Goal: Information Seeking & Learning: Learn about a topic

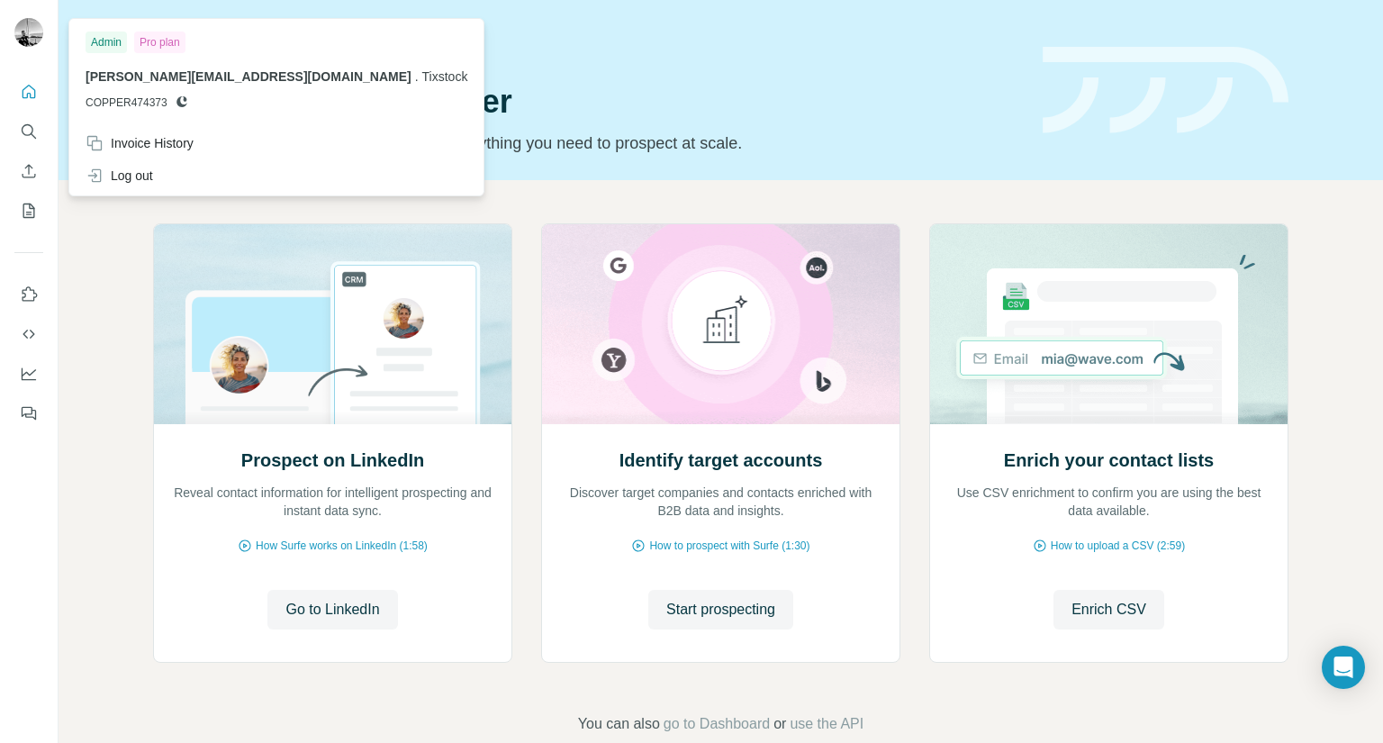
click at [17, 33] on img at bounding box center [28, 32] width 29 height 29
click at [611, 90] on h1 "Let’s prospect together" at bounding box center [587, 102] width 868 height 36
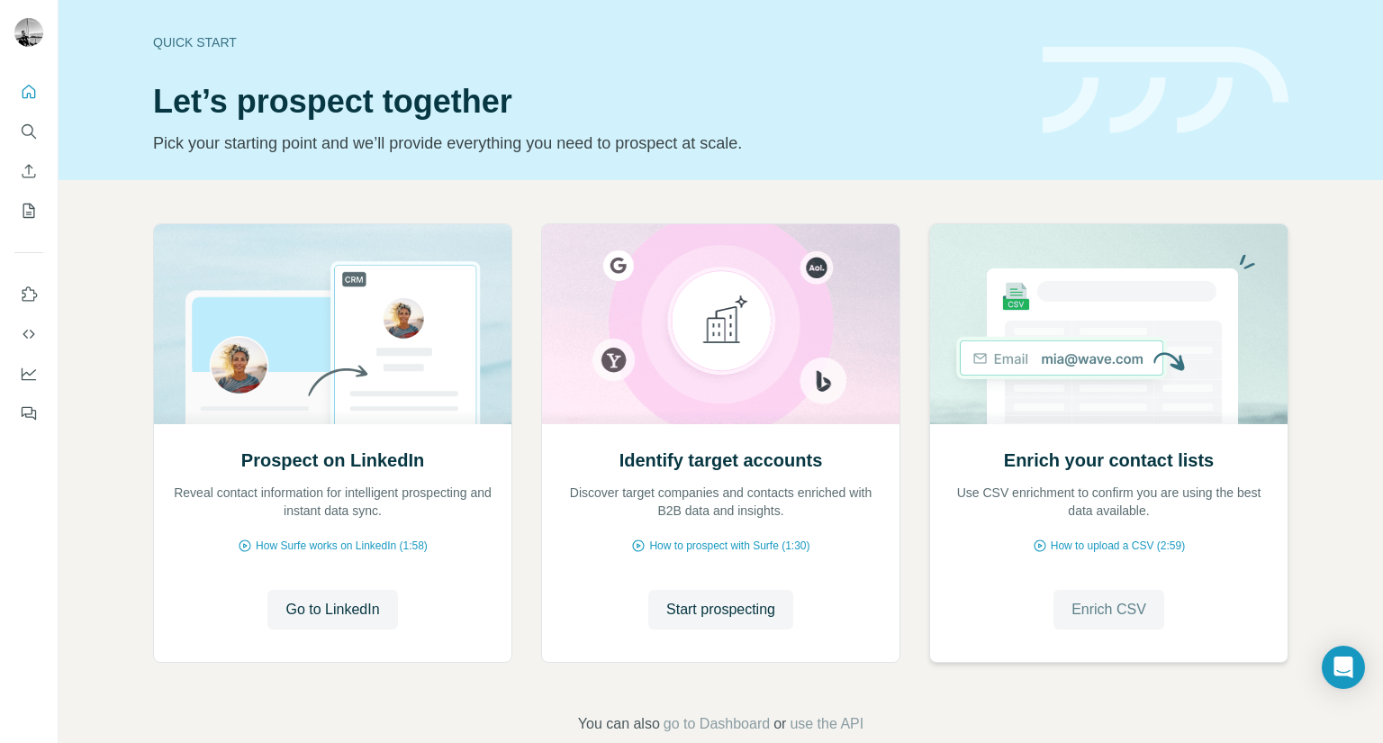
click at [1104, 610] on span "Enrich CSV" at bounding box center [1108, 610] width 75 height 22
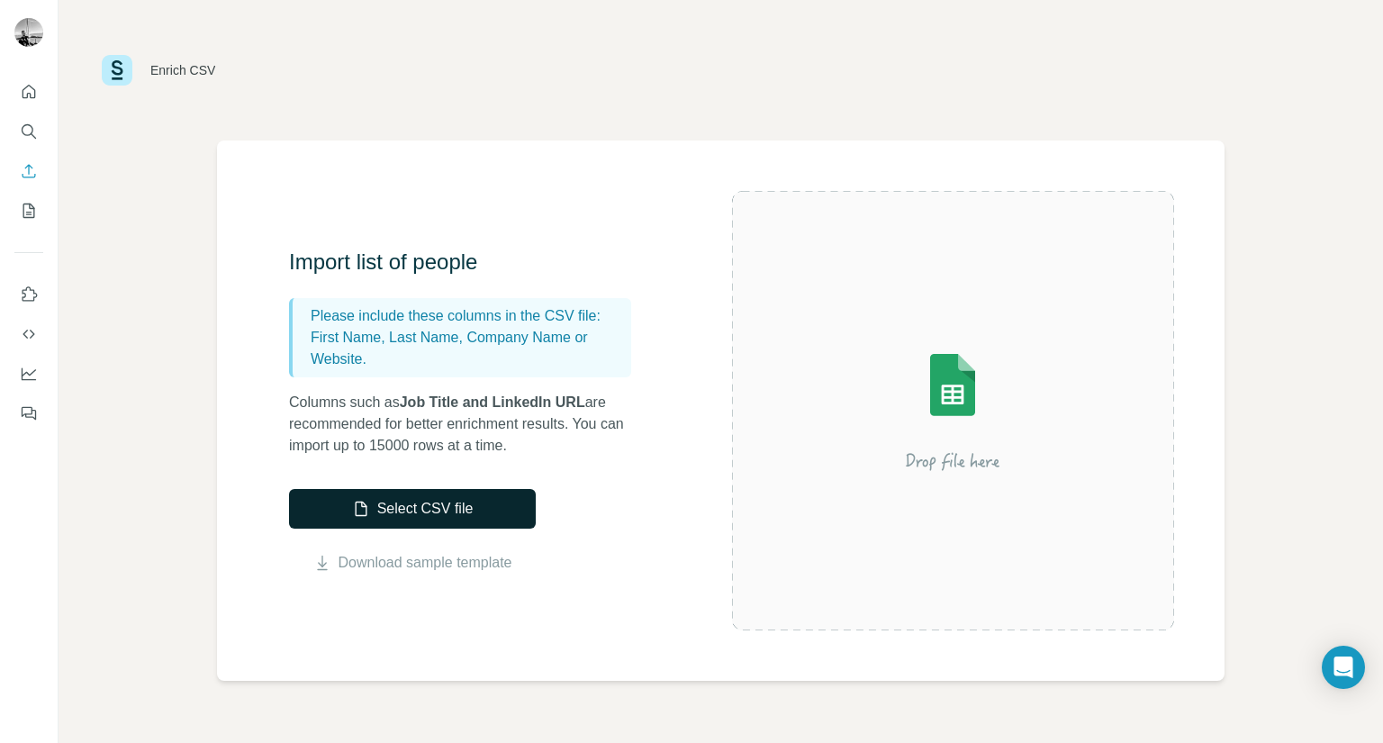
click at [412, 496] on button "Select CSV file" at bounding box center [412, 509] width 247 height 40
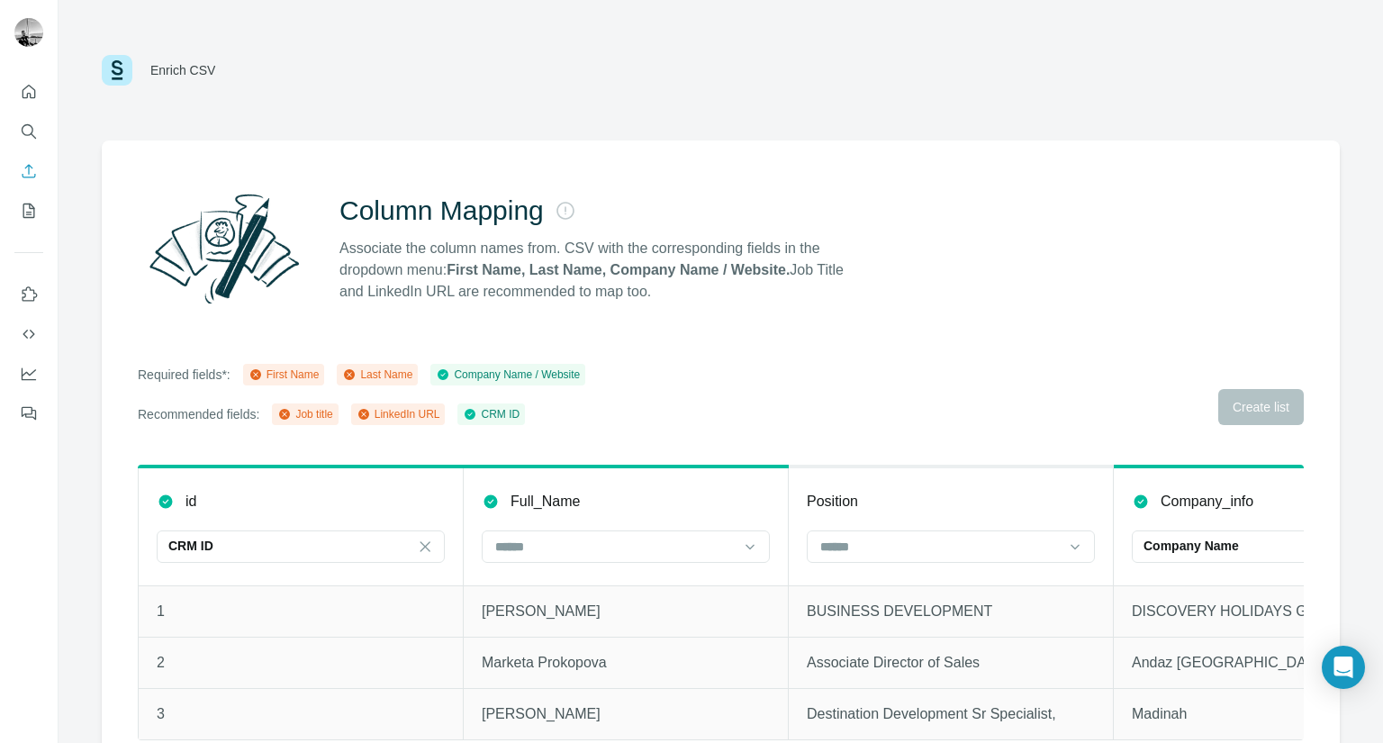
scroll to position [42, 0]
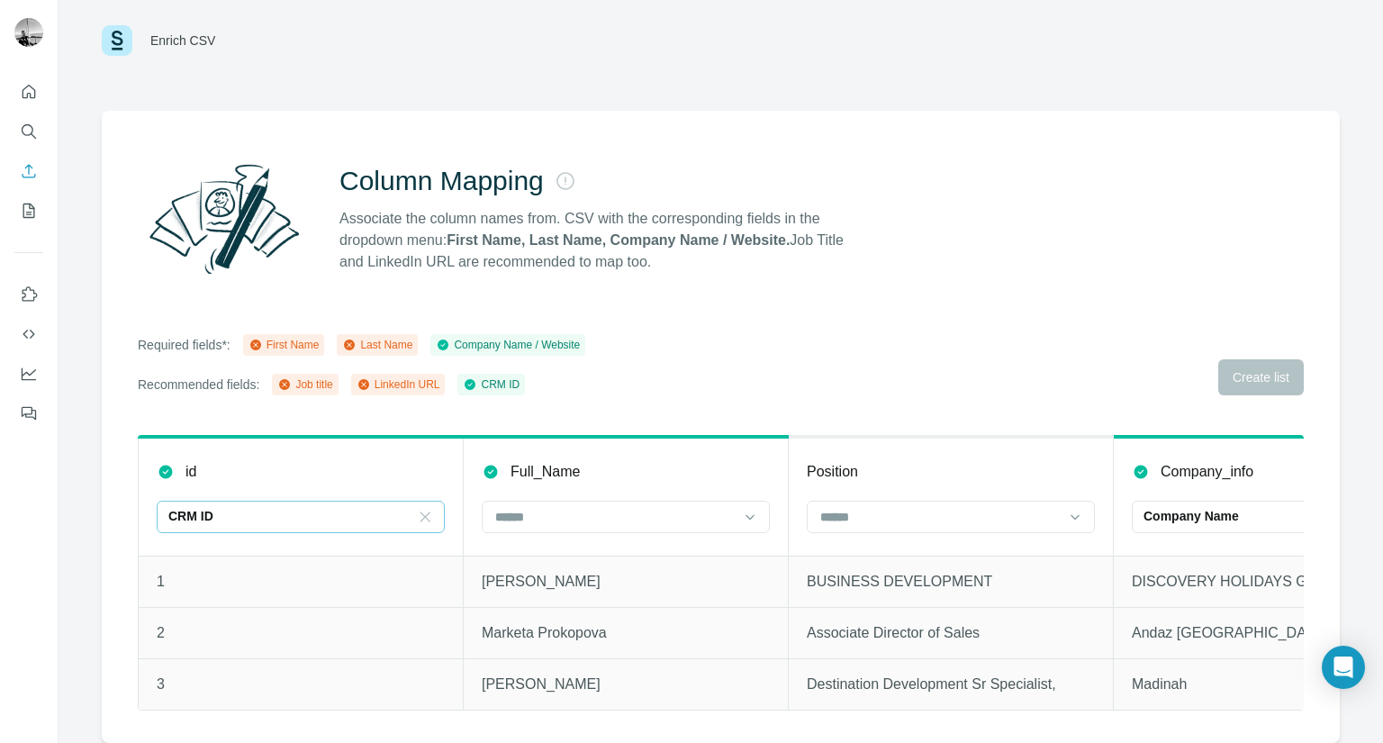
click at [422, 511] on icon at bounding box center [425, 516] width 10 height 10
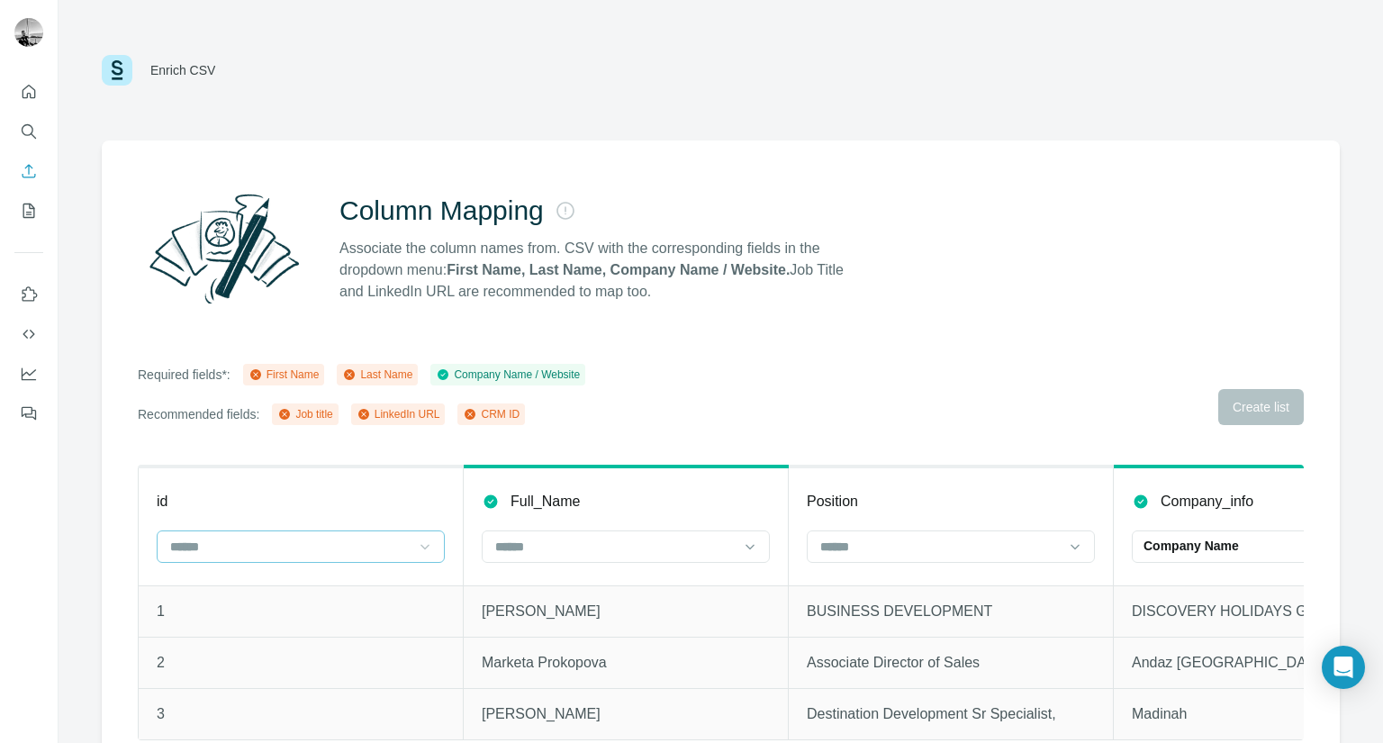
scroll to position [0, 0]
click at [24, 89] on icon "Quick start" at bounding box center [30, 92] width 14 height 14
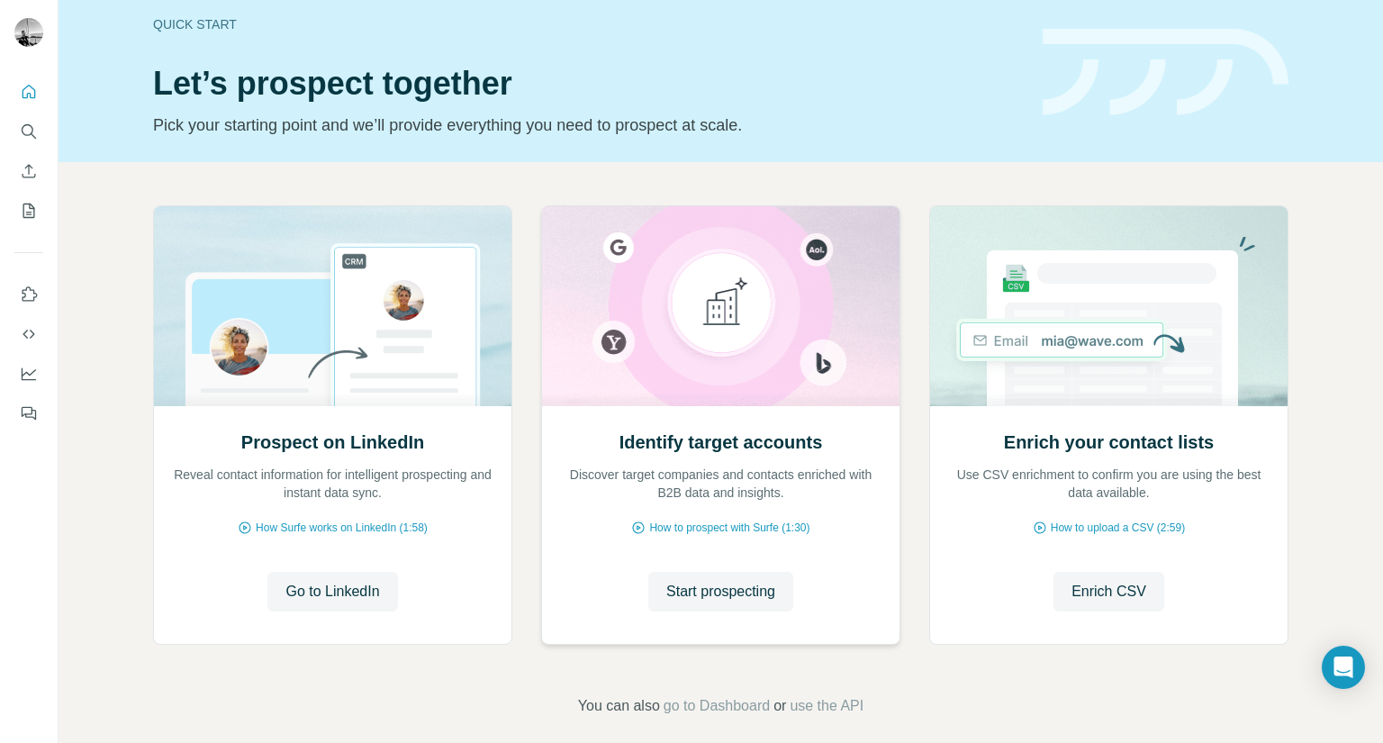
scroll to position [35, 0]
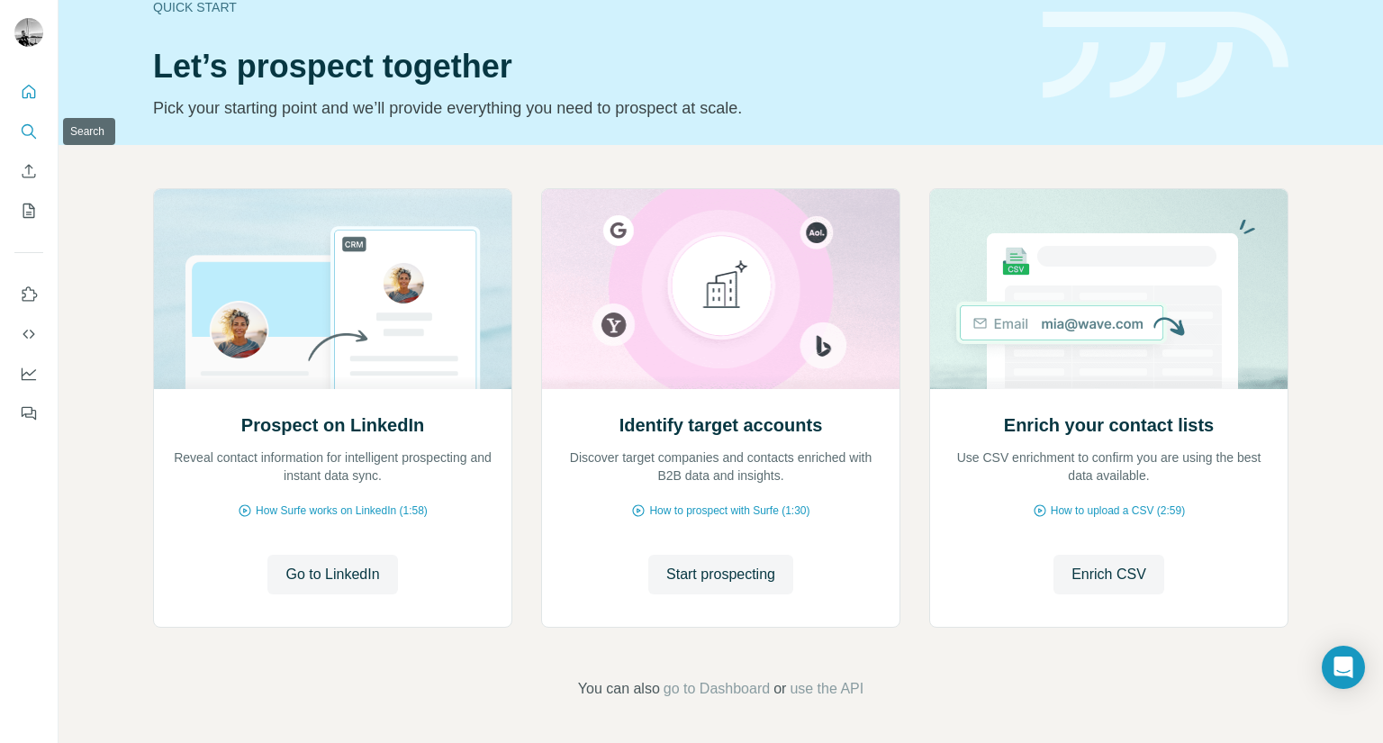
click at [33, 130] on icon "Search" at bounding box center [29, 131] width 18 height 18
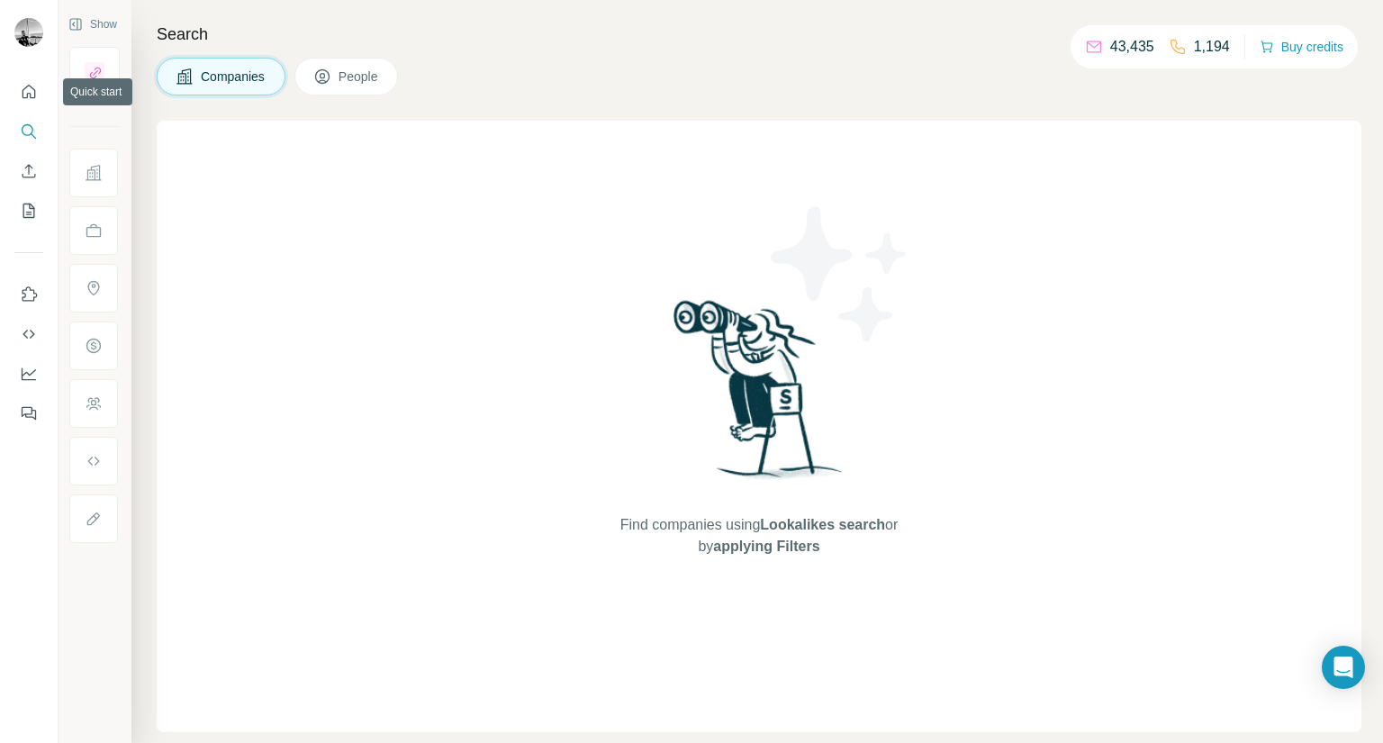
click at [32, 110] on nav at bounding box center [28, 151] width 29 height 151
click at [32, 90] on icon "Quick start" at bounding box center [29, 92] width 18 height 18
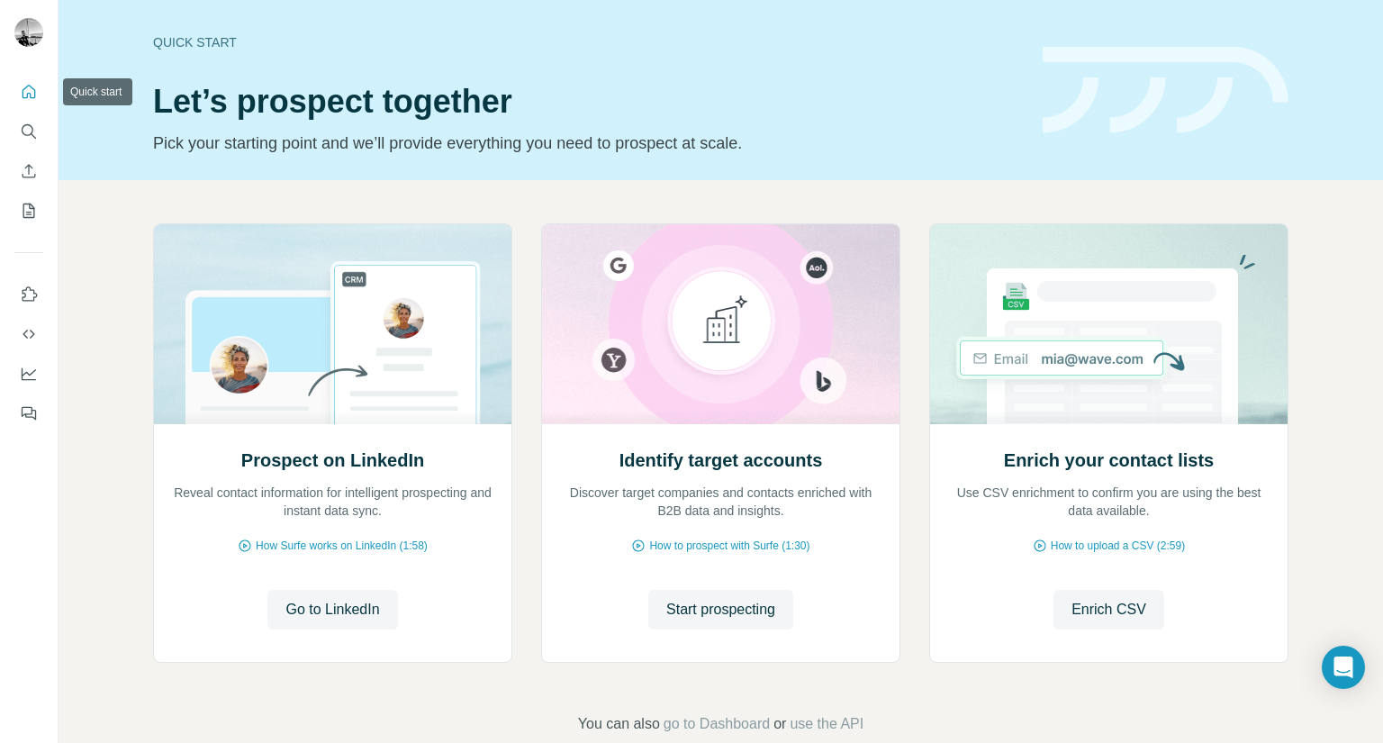
click at [24, 95] on icon "Quick start" at bounding box center [29, 92] width 18 height 18
click at [25, 127] on icon "Search" at bounding box center [29, 131] width 18 height 18
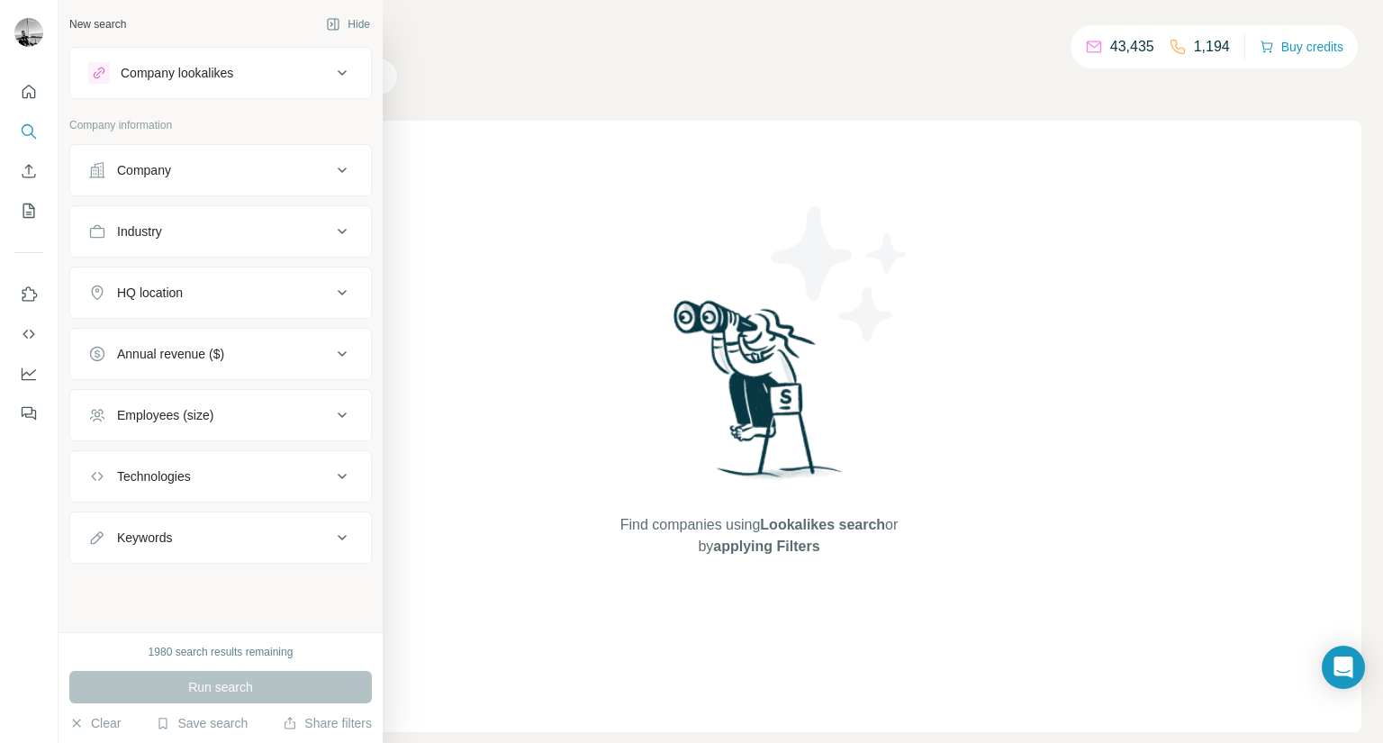
click at [208, 174] on div "Company" at bounding box center [209, 170] width 243 height 18
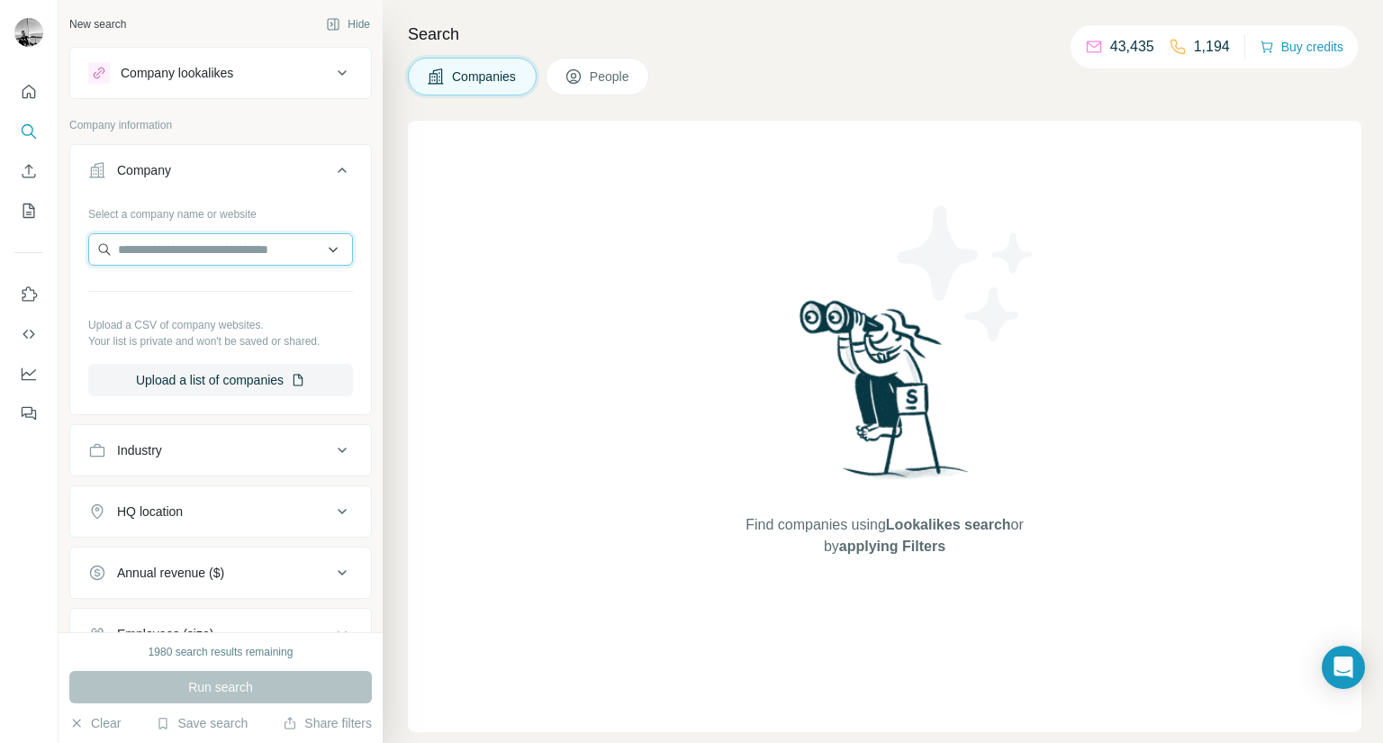
click at [186, 257] on input "text" at bounding box center [220, 249] width 265 height 32
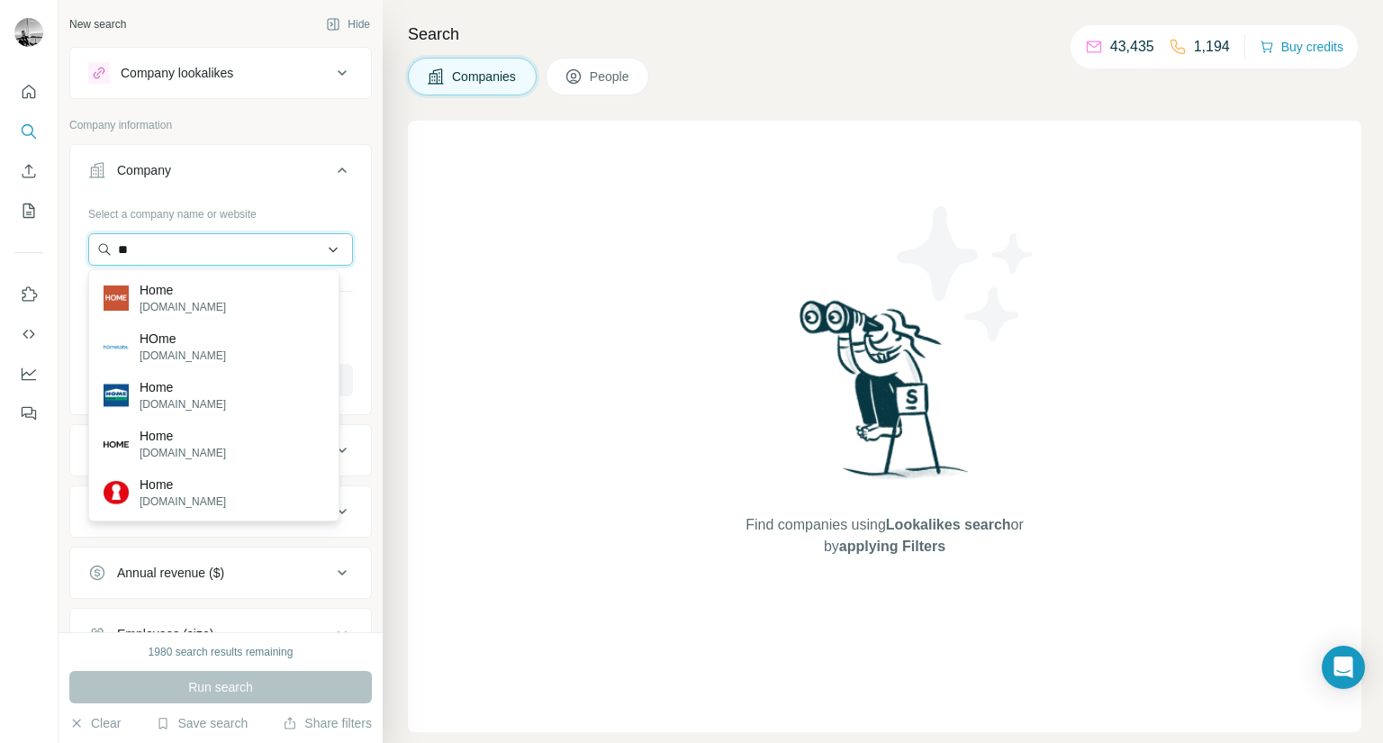
type input "*"
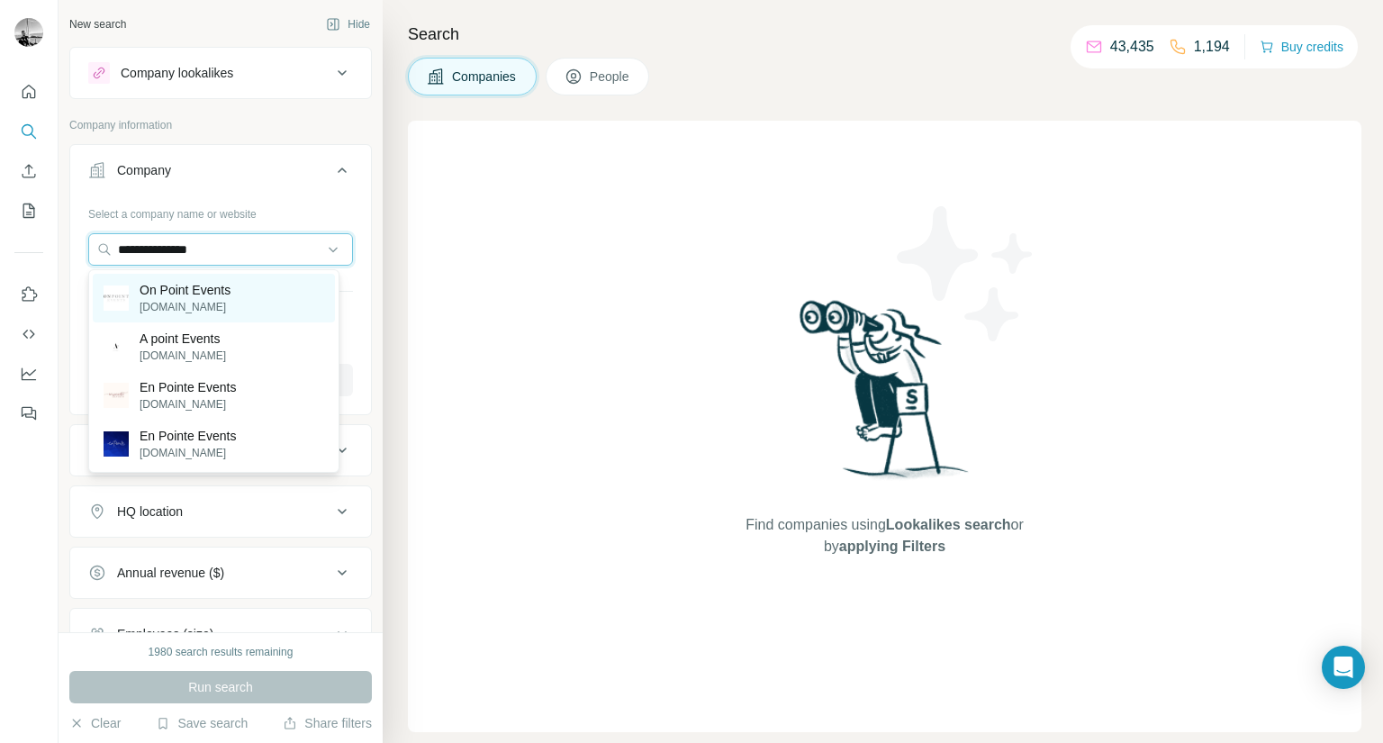
type input "**********"
click at [209, 302] on p "[DOMAIN_NAME]" at bounding box center [185, 307] width 91 height 16
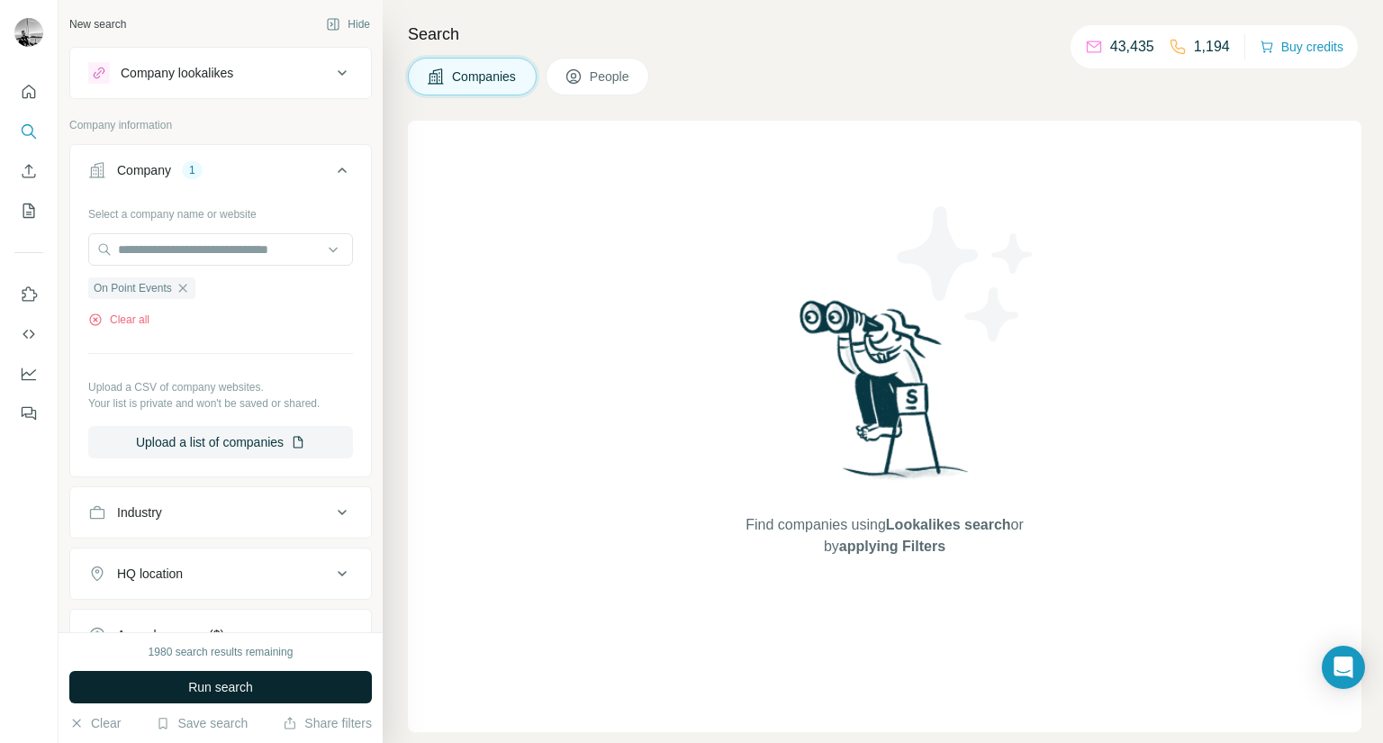
click at [248, 700] on button "Run search" at bounding box center [220, 687] width 302 height 32
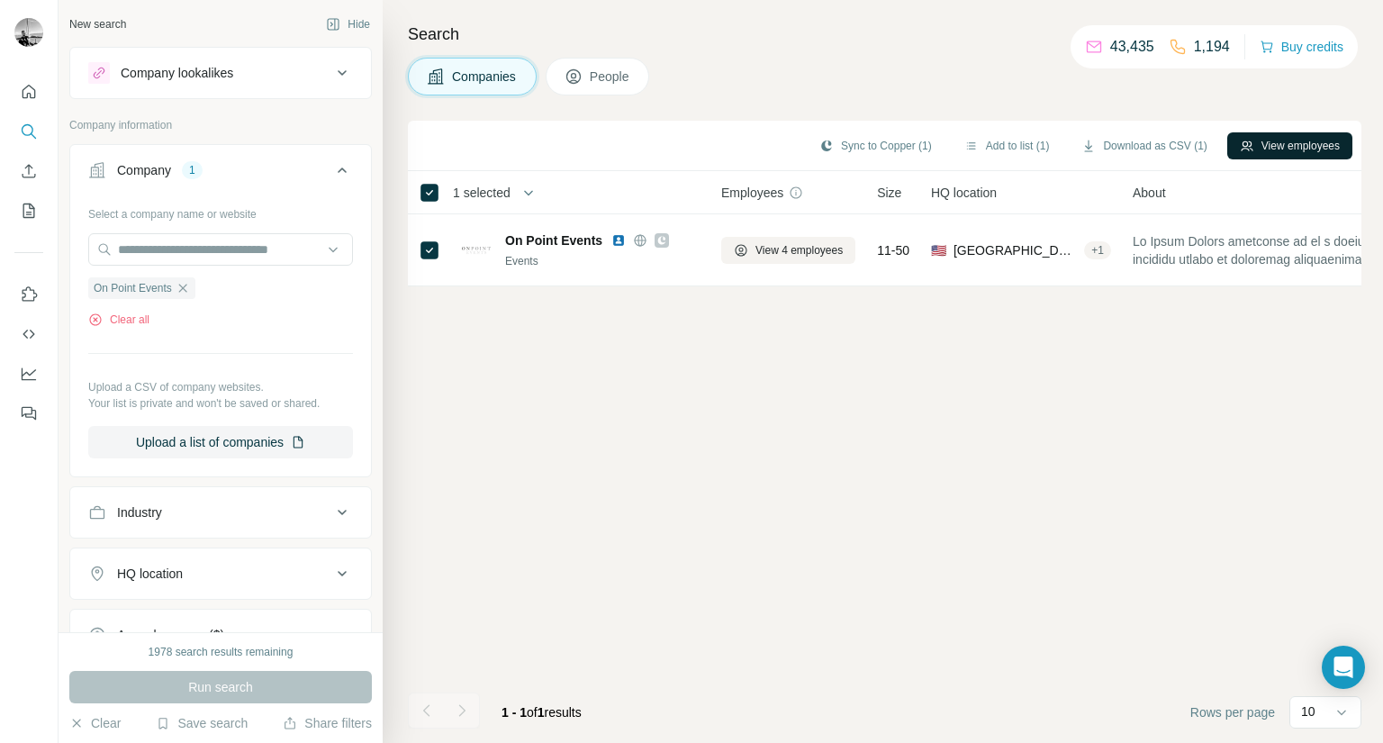
click at [1297, 140] on button "View employees" at bounding box center [1289, 145] width 125 height 27
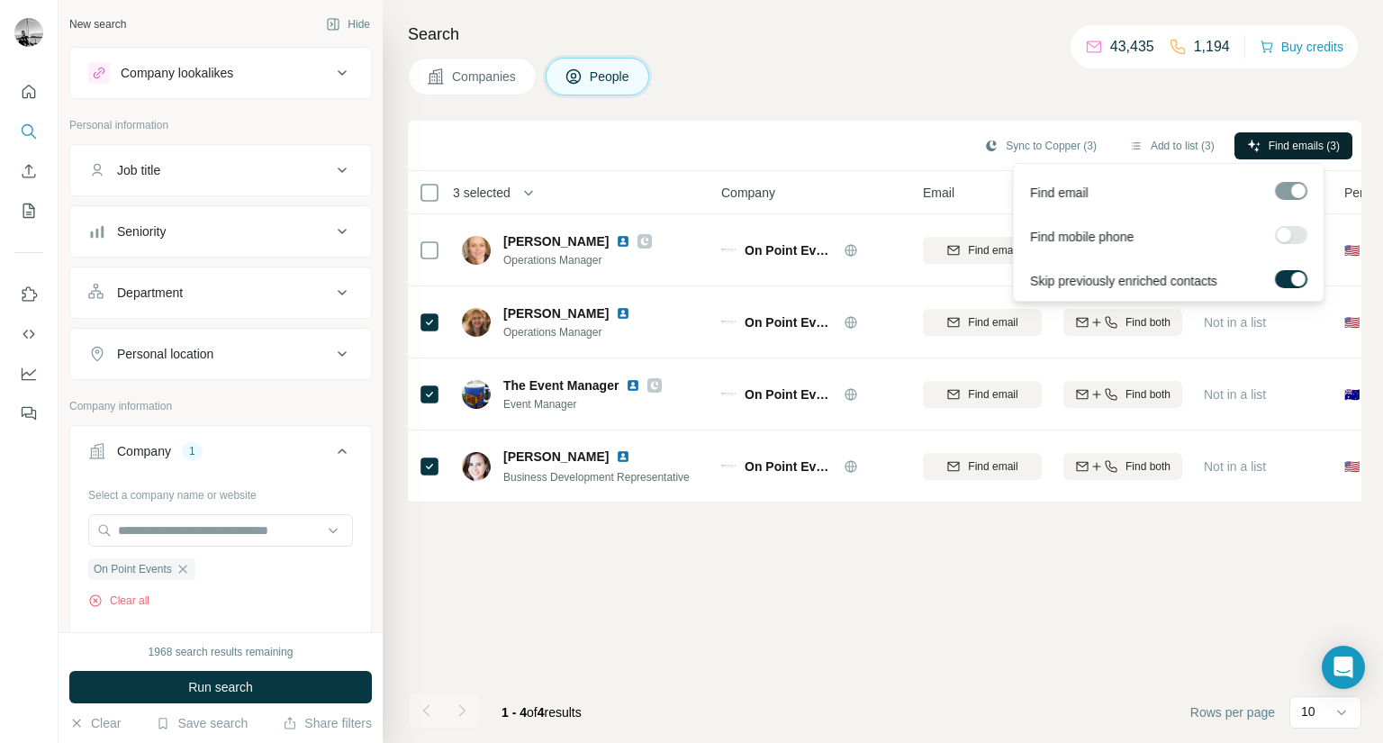
click at [1297, 146] on span "Find emails (3)" at bounding box center [1303, 146] width 71 height 16
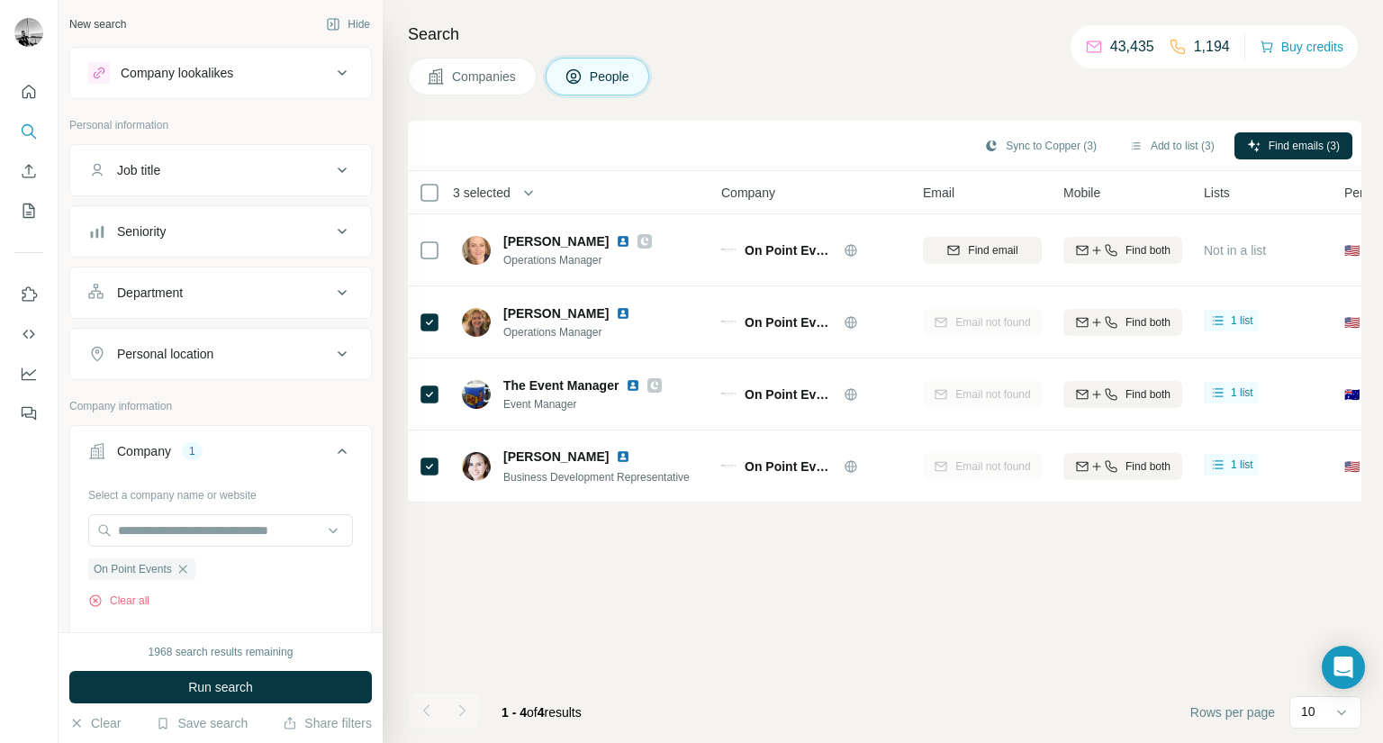
click at [186, 82] on div "Company lookalikes" at bounding box center [209, 73] width 243 height 22
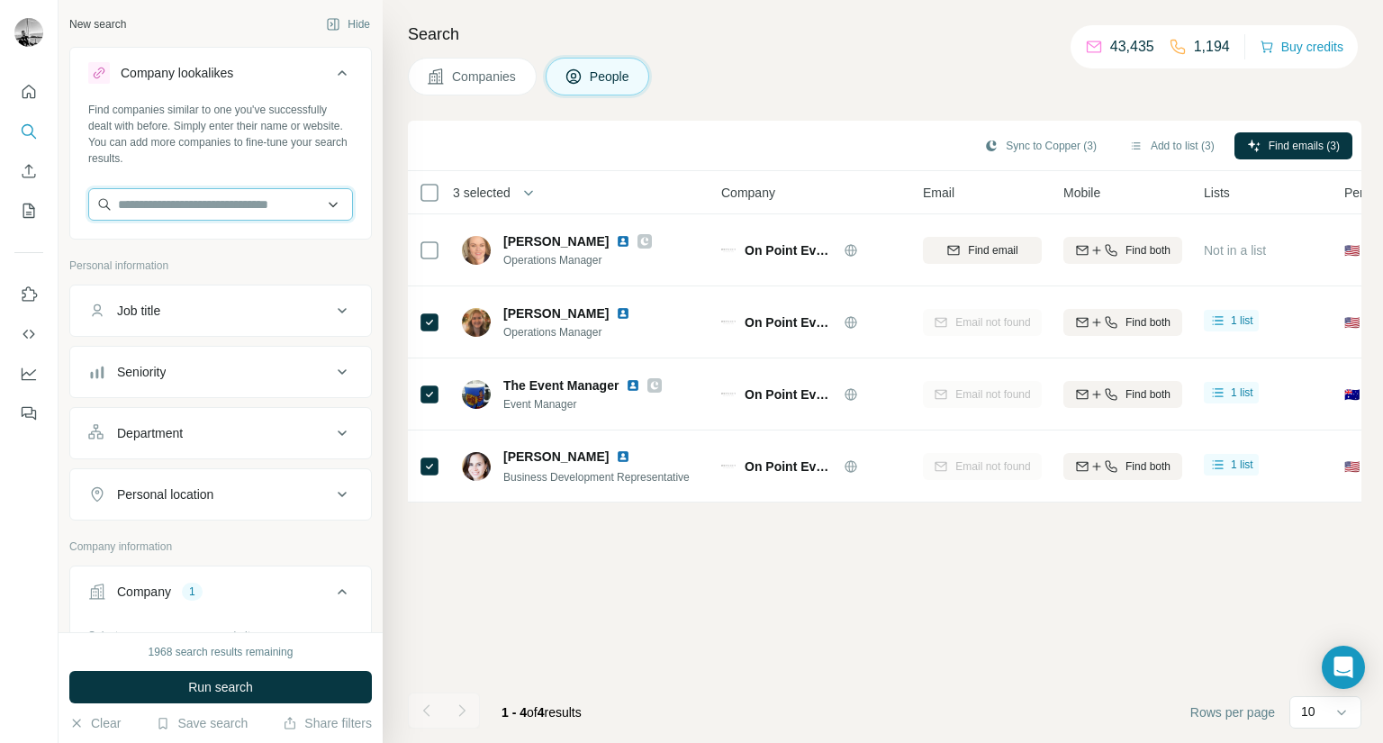
click at [191, 200] on input "text" at bounding box center [220, 204] width 265 height 32
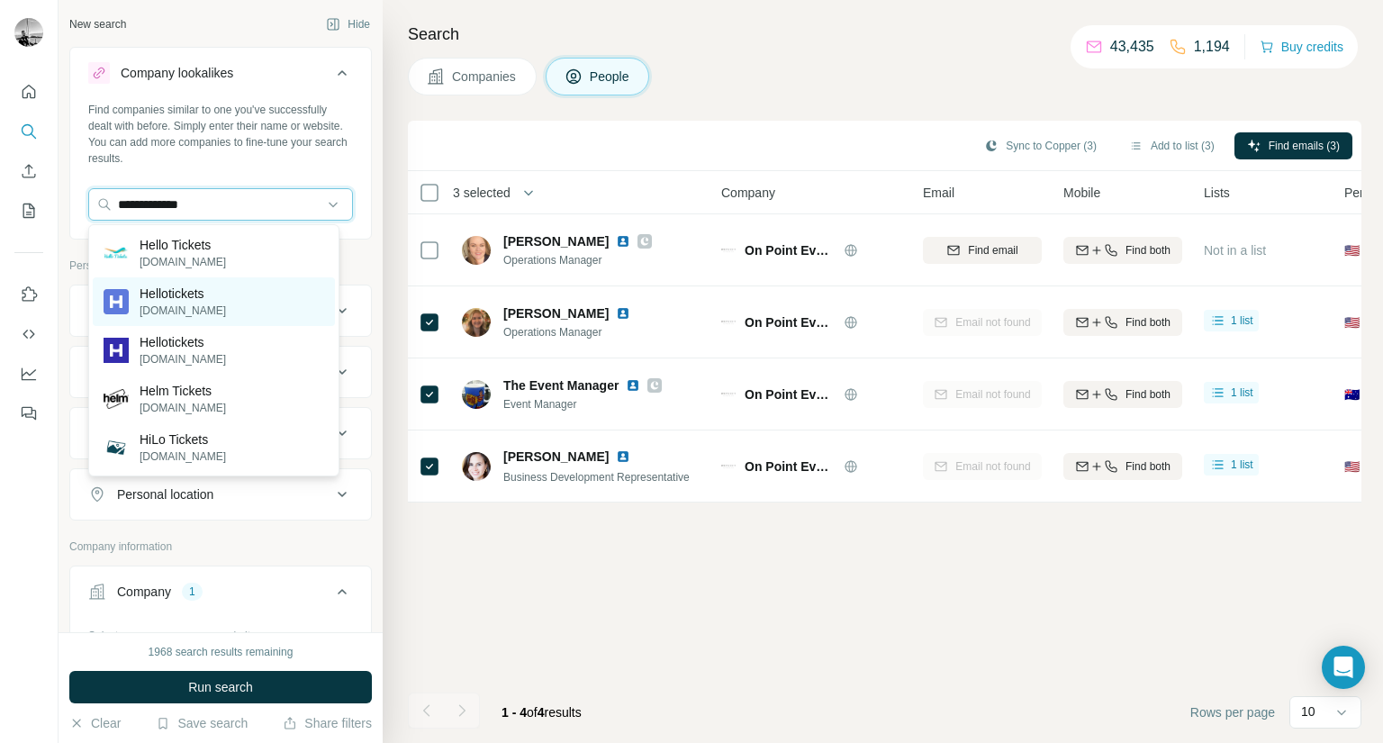
type input "**********"
click at [192, 302] on p "Hellotickets" at bounding box center [183, 293] width 86 height 18
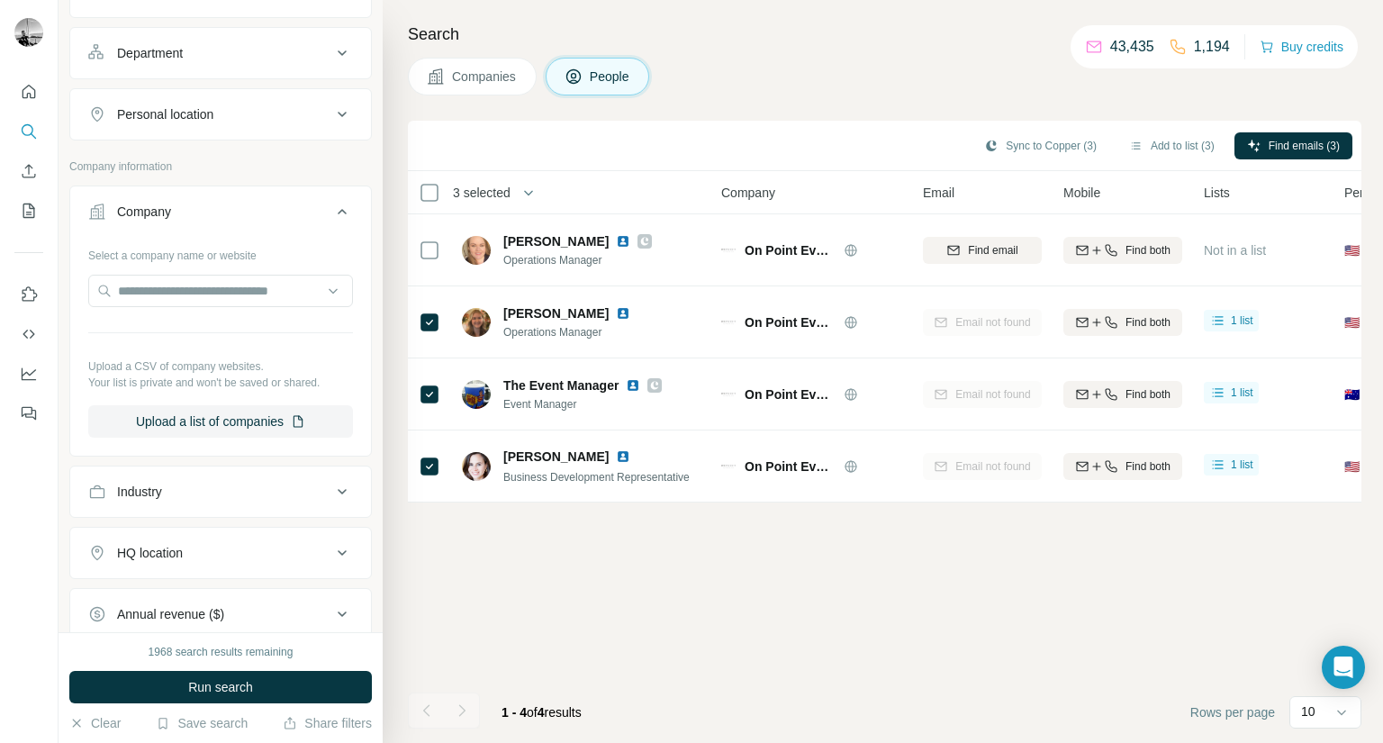
scroll to position [540, 0]
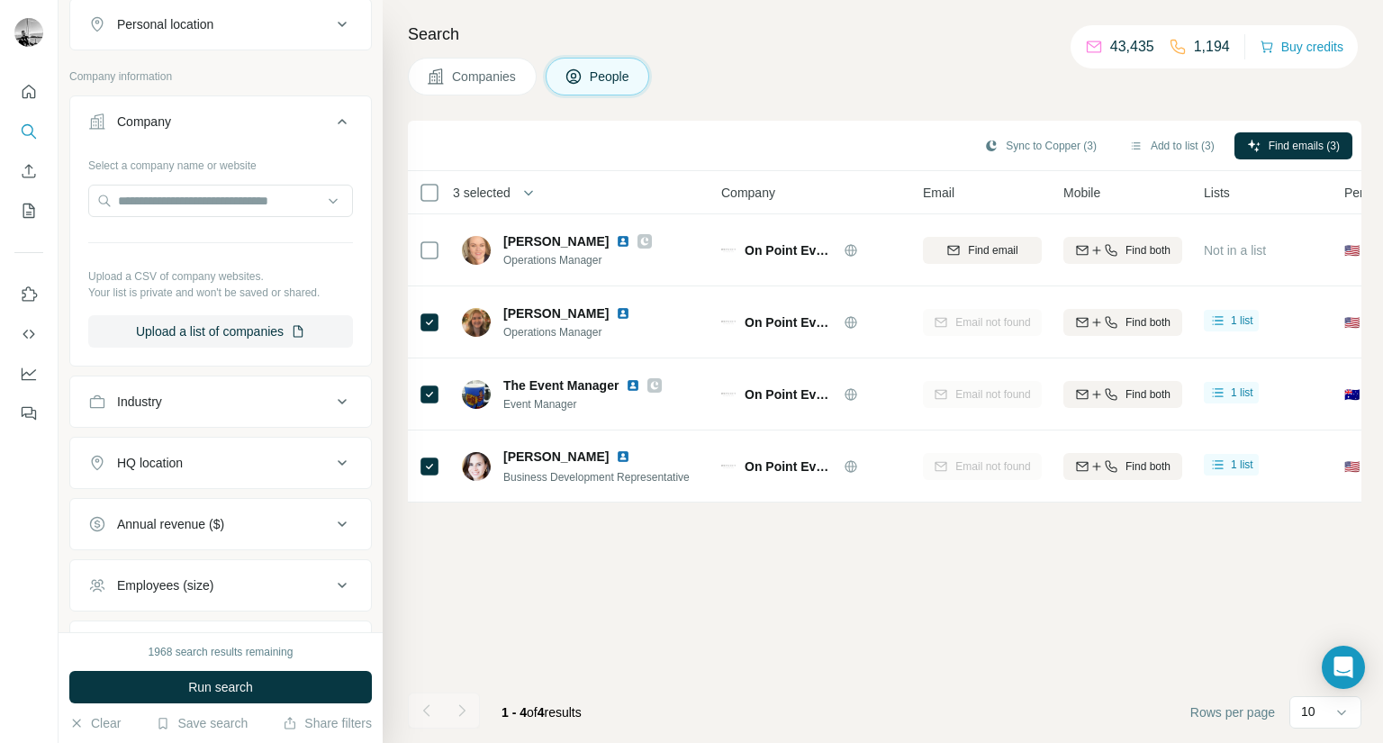
click at [214, 394] on div "Industry" at bounding box center [209, 401] width 243 height 18
click at [194, 448] on input at bounding box center [211, 447] width 222 height 20
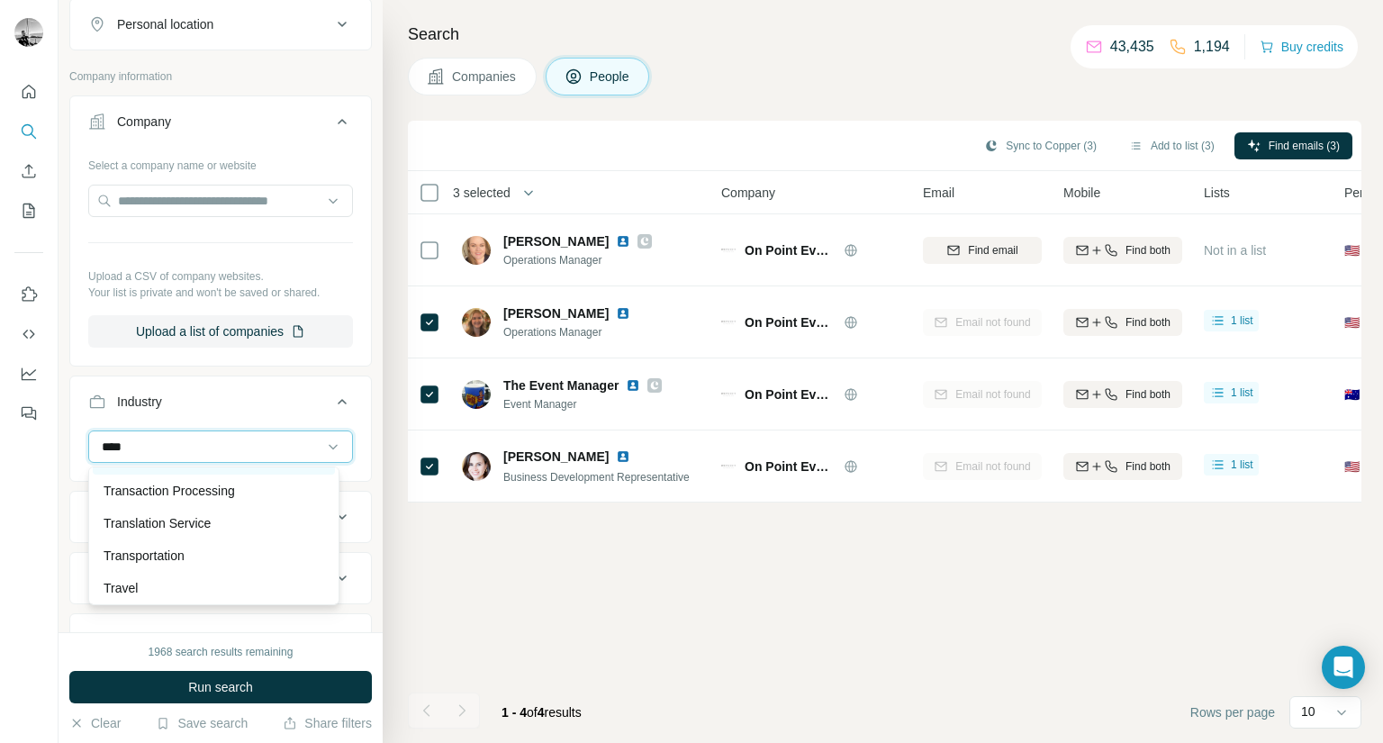
scroll to position [65, 0]
type input "******"
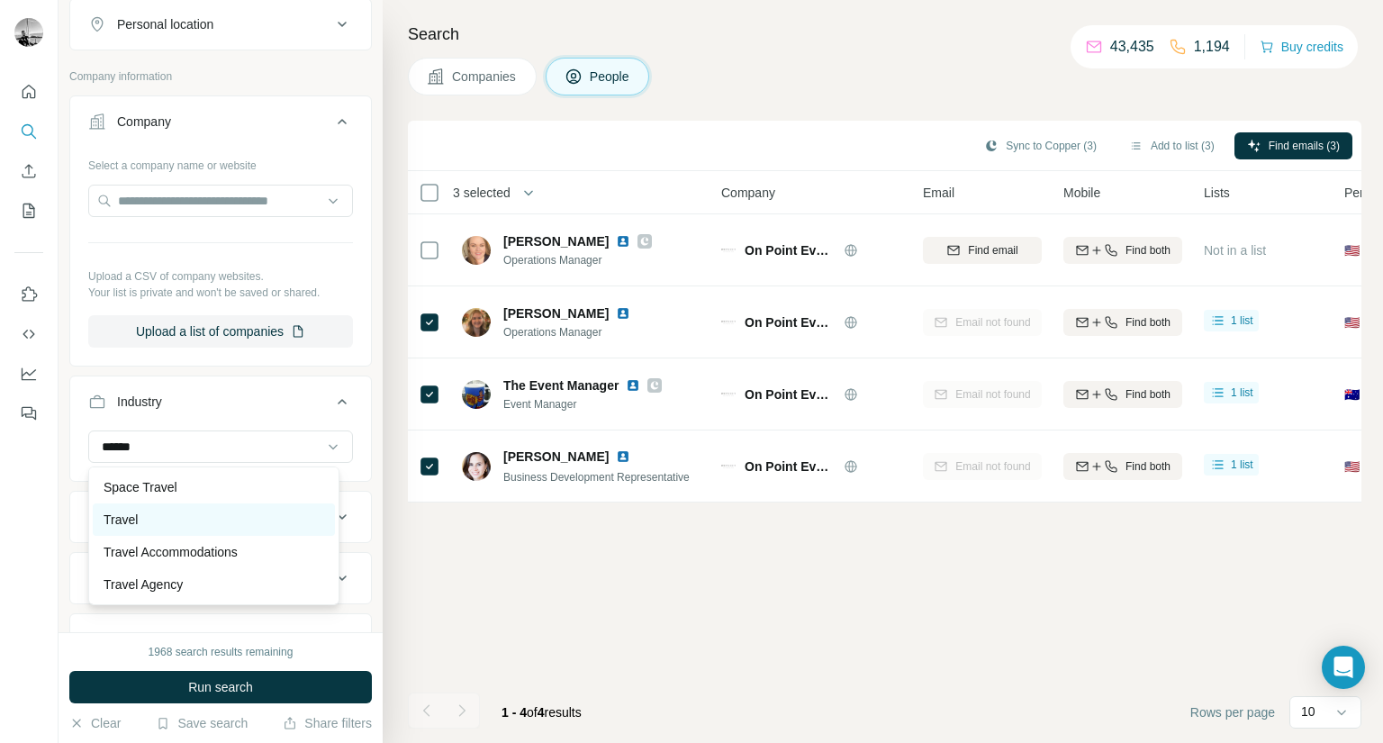
click at [198, 517] on div "Travel" at bounding box center [214, 519] width 221 height 18
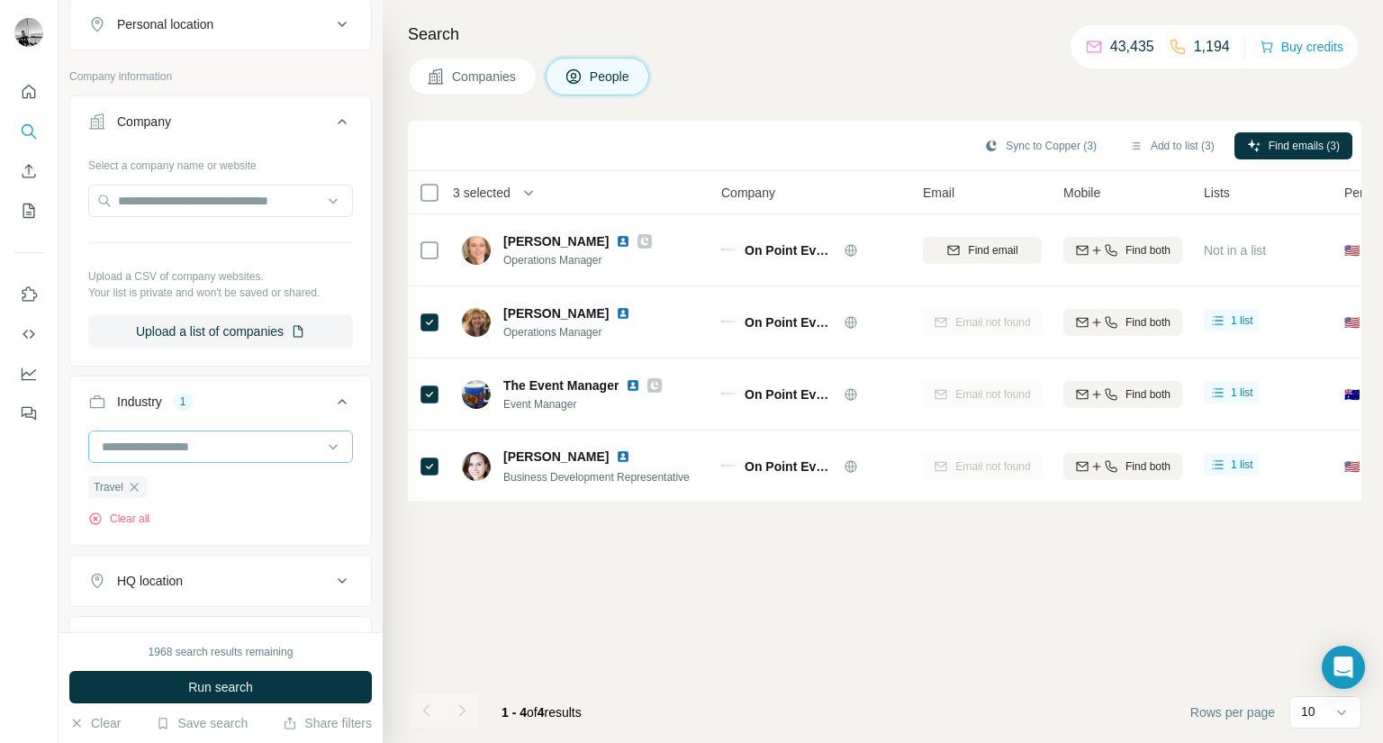
click at [219, 447] on input at bounding box center [211, 447] width 222 height 20
click at [224, 448] on input at bounding box center [211, 447] width 222 height 20
click at [234, 448] on input at bounding box center [211, 447] width 222 height 20
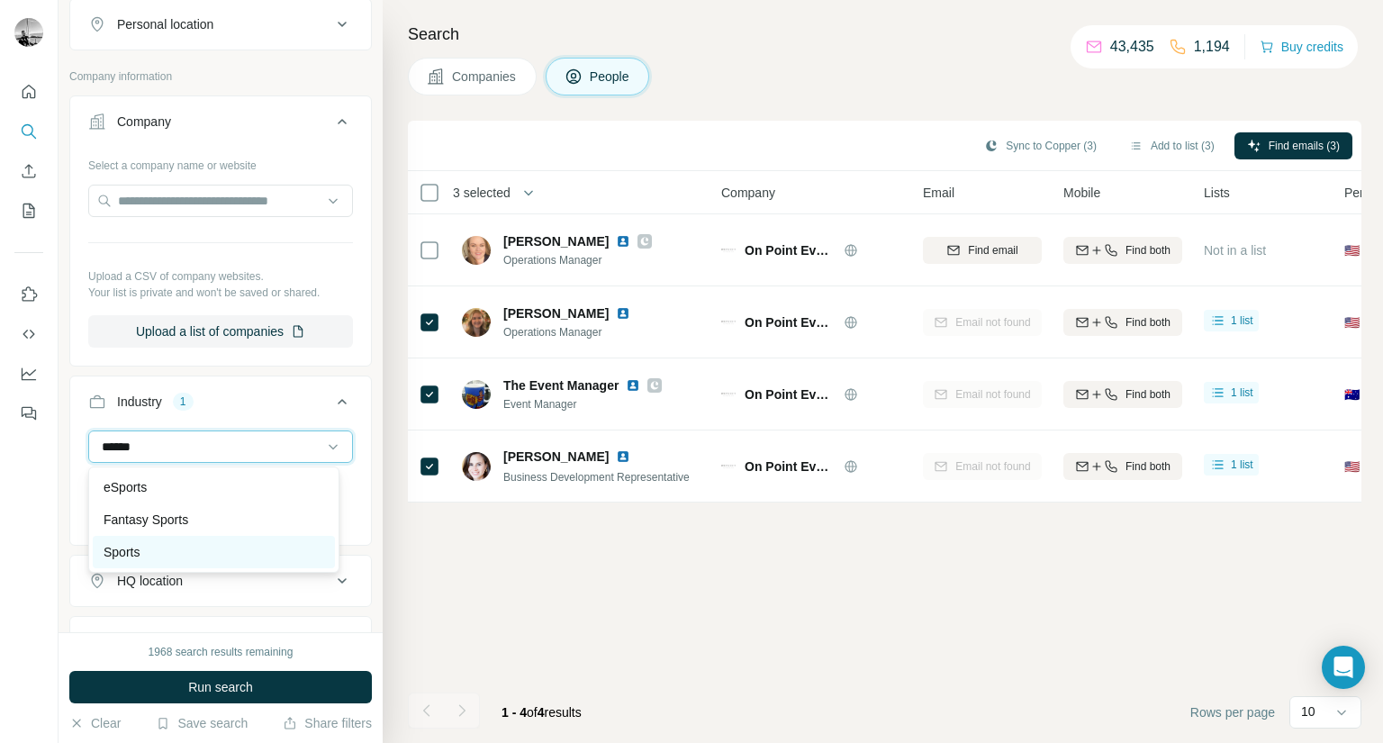
type input "******"
click at [191, 547] on div "Sports" at bounding box center [214, 552] width 221 height 18
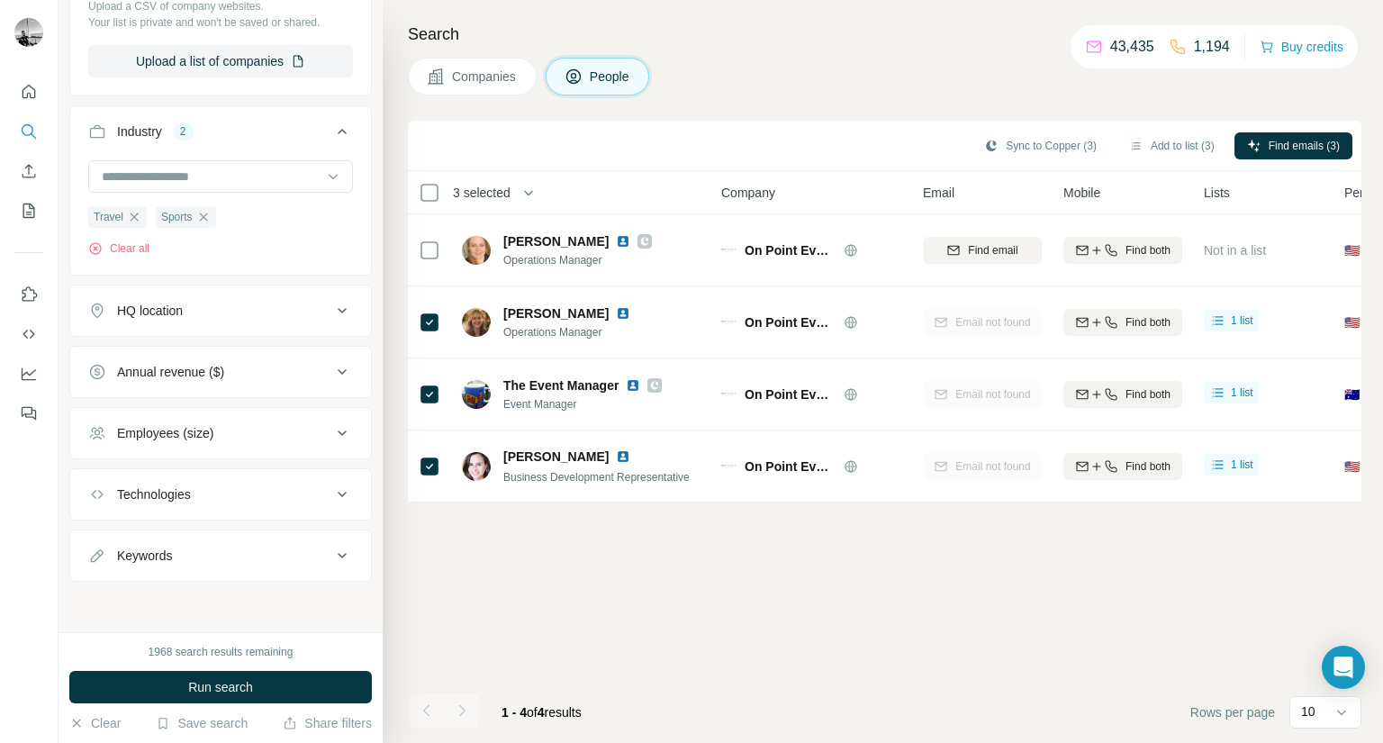
scroll to position [810, 0]
click at [211, 691] on span "Run search" at bounding box center [220, 687] width 65 height 18
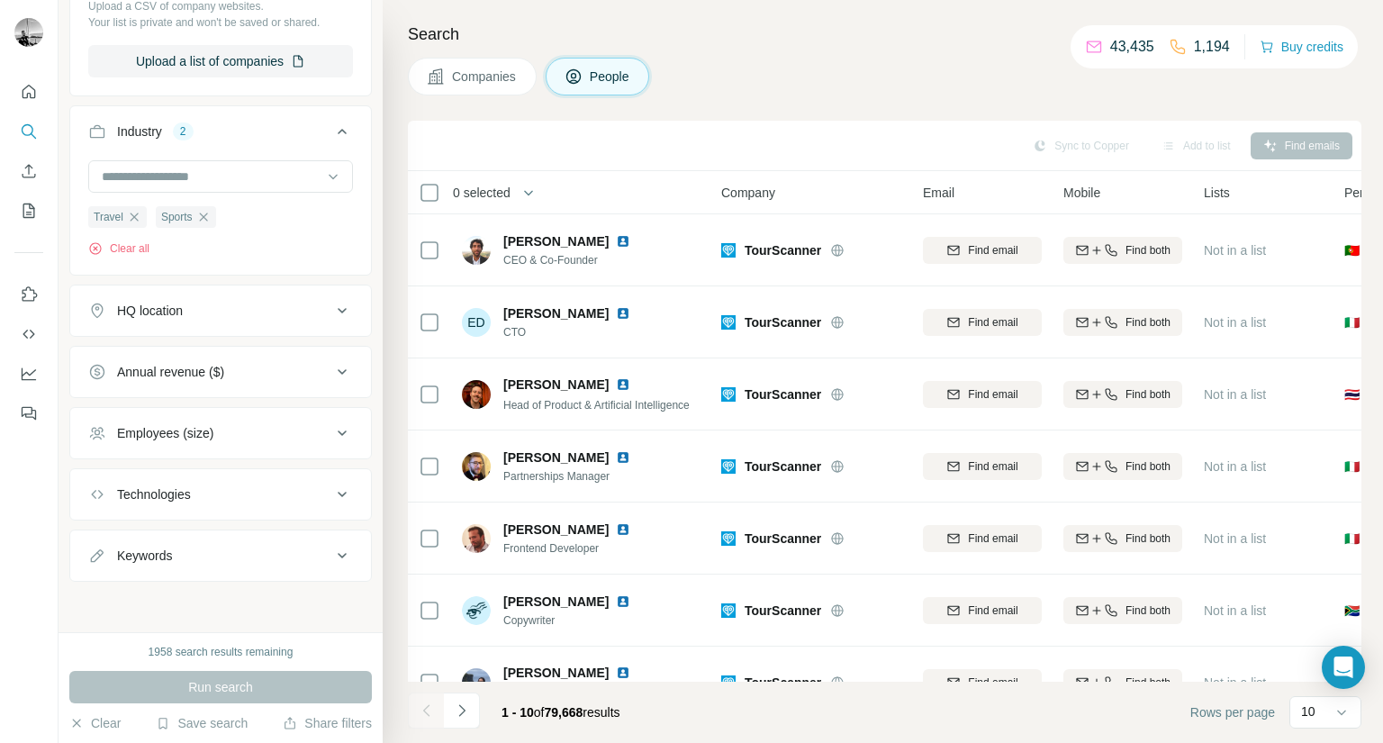
click at [476, 69] on span "Companies" at bounding box center [485, 77] width 66 height 18
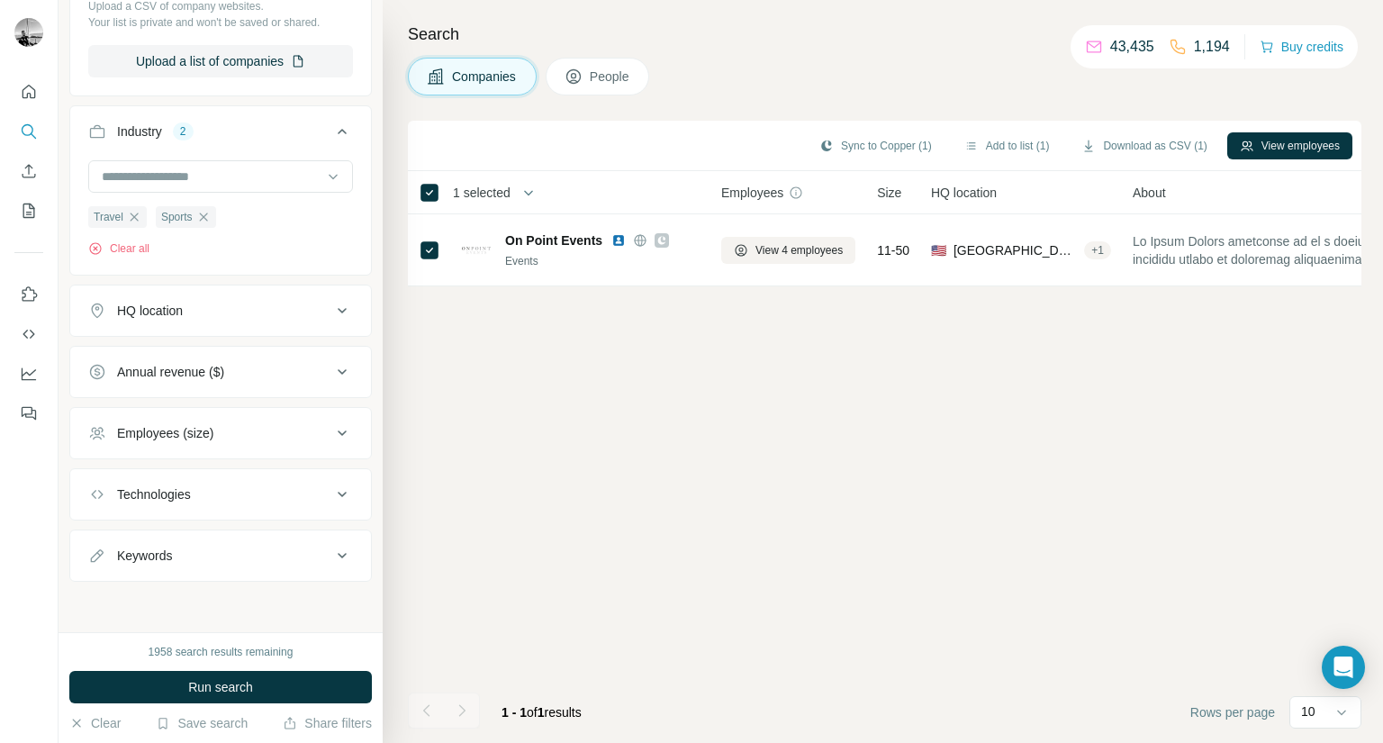
scroll to position [529, 0]
click at [598, 78] on span "People" at bounding box center [610, 77] width 41 height 18
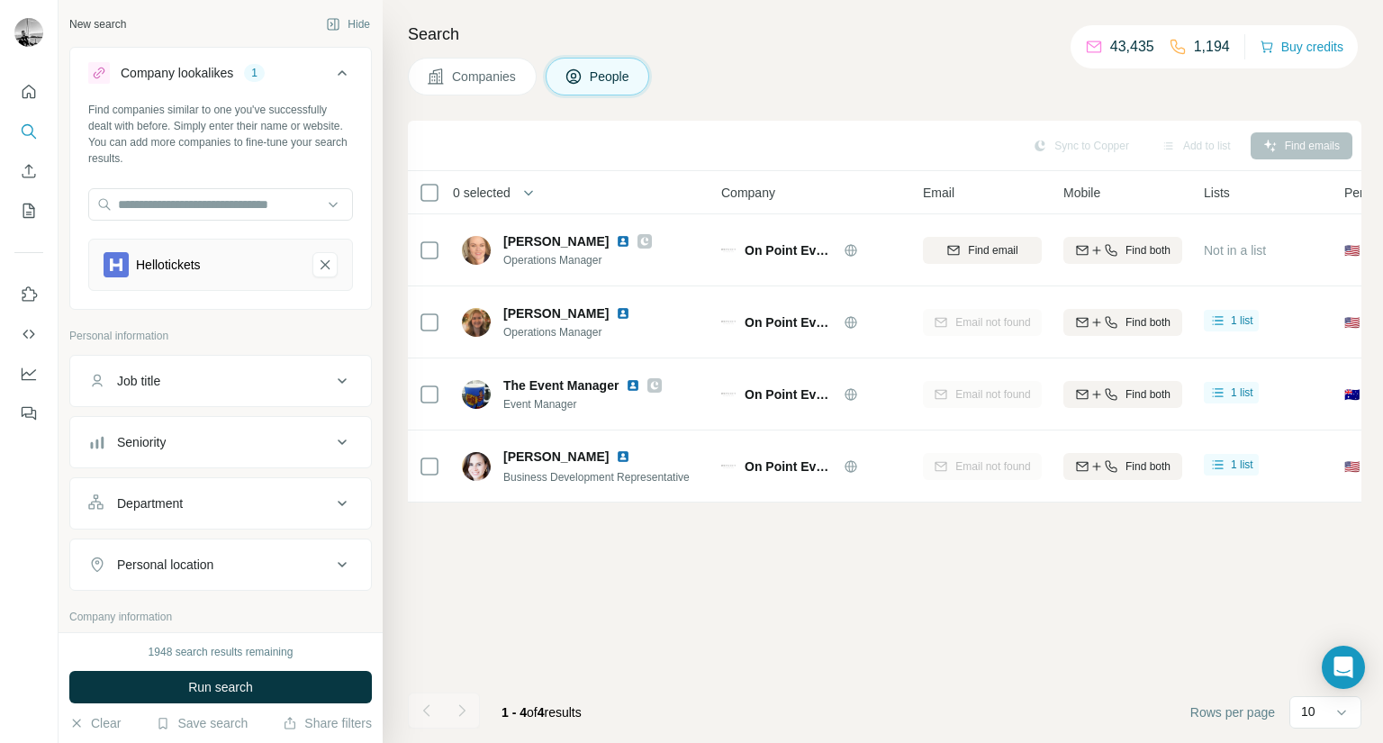
click at [488, 77] on span "Companies" at bounding box center [485, 77] width 66 height 18
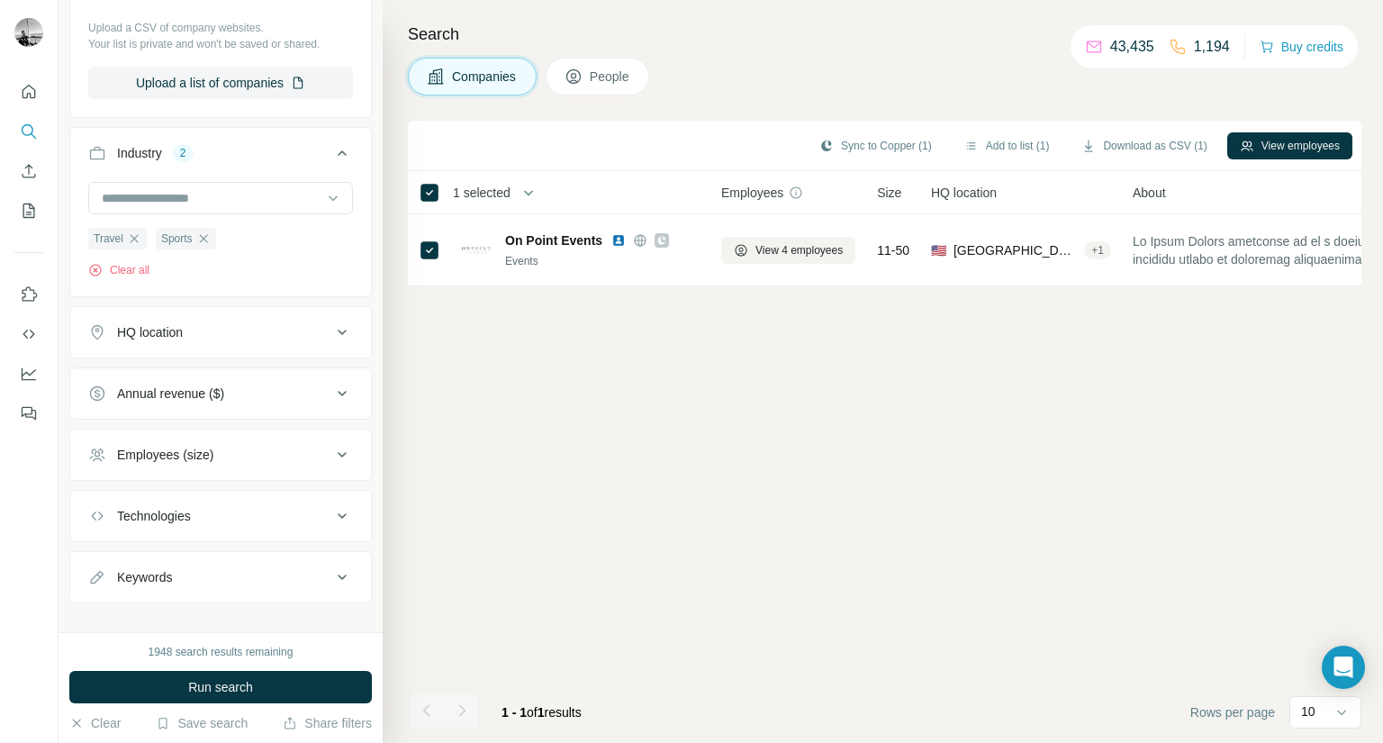
scroll to position [529, 0]
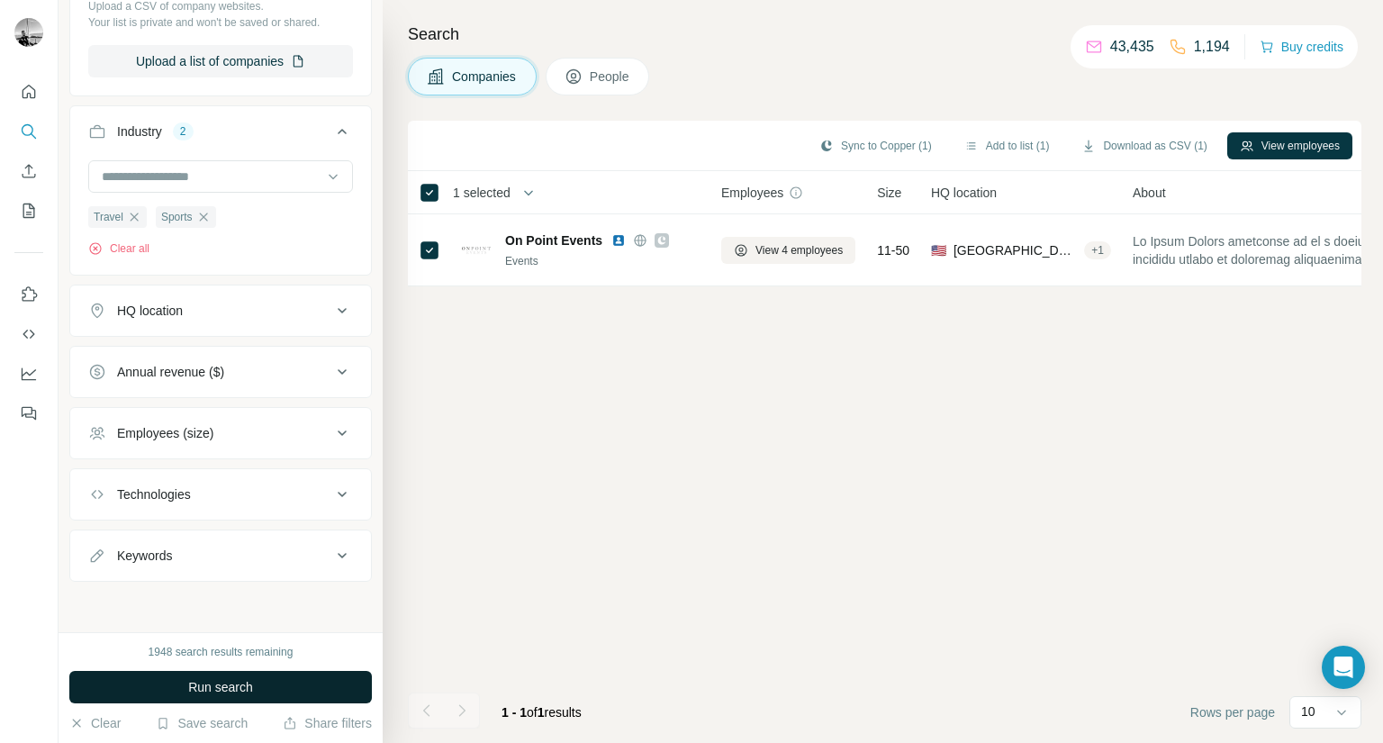
click at [219, 677] on button "Run search" at bounding box center [220, 687] width 302 height 32
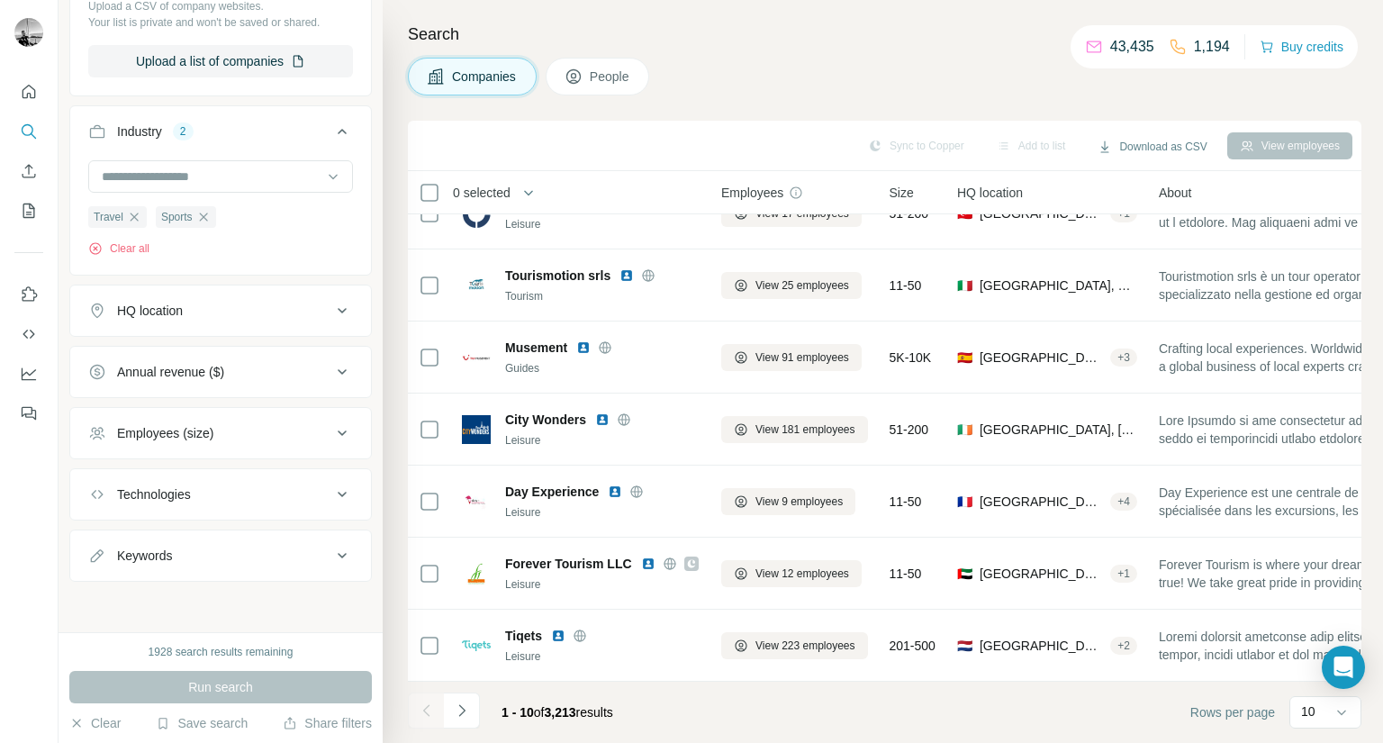
click at [222, 558] on div "Keywords" at bounding box center [209, 555] width 243 height 18
click at [212, 596] on input "text" at bounding box center [202, 600] width 229 height 32
type input "*"
type input "**********"
click at [215, 682] on div "Run search" at bounding box center [220, 687] width 302 height 32
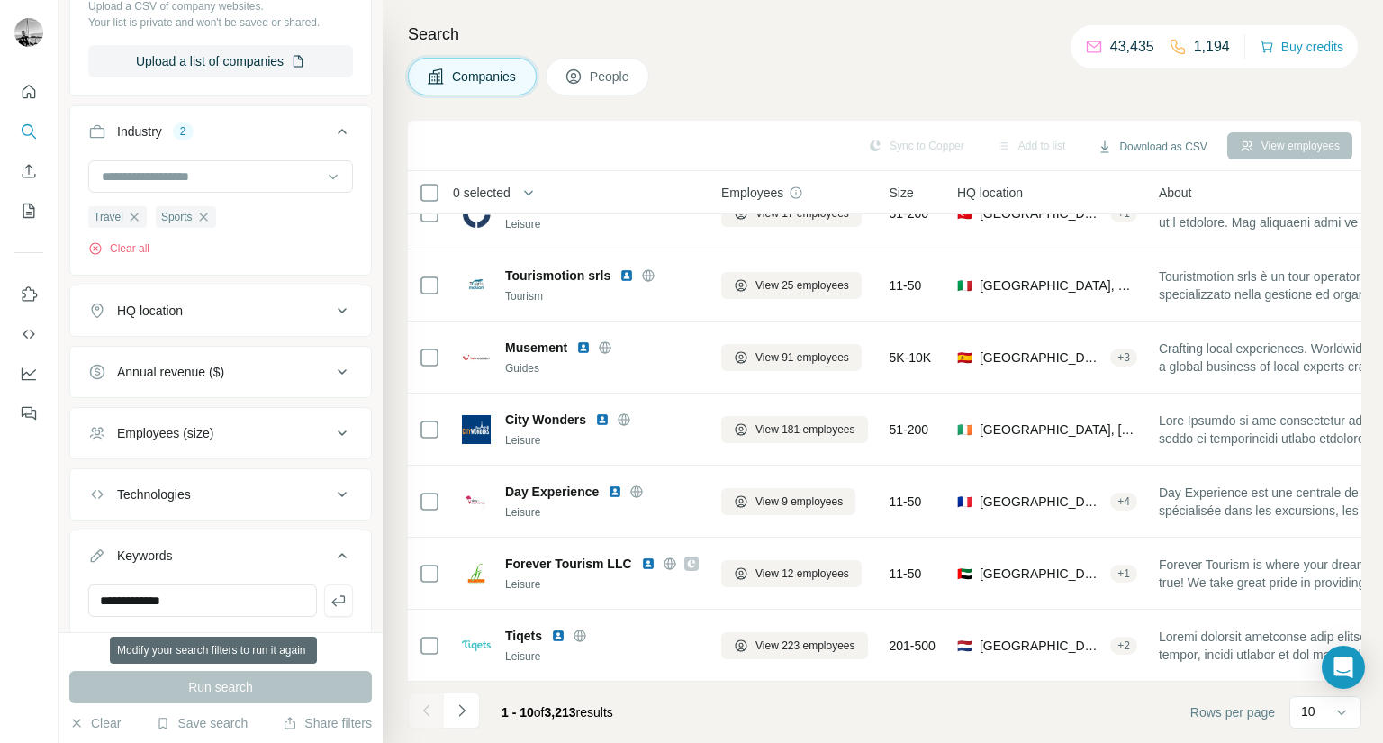
click at [215, 682] on div "Run search" at bounding box center [220, 687] width 302 height 32
click at [227, 605] on input "**********" at bounding box center [202, 600] width 229 height 32
click at [324, 610] on button "button" at bounding box center [338, 600] width 29 height 32
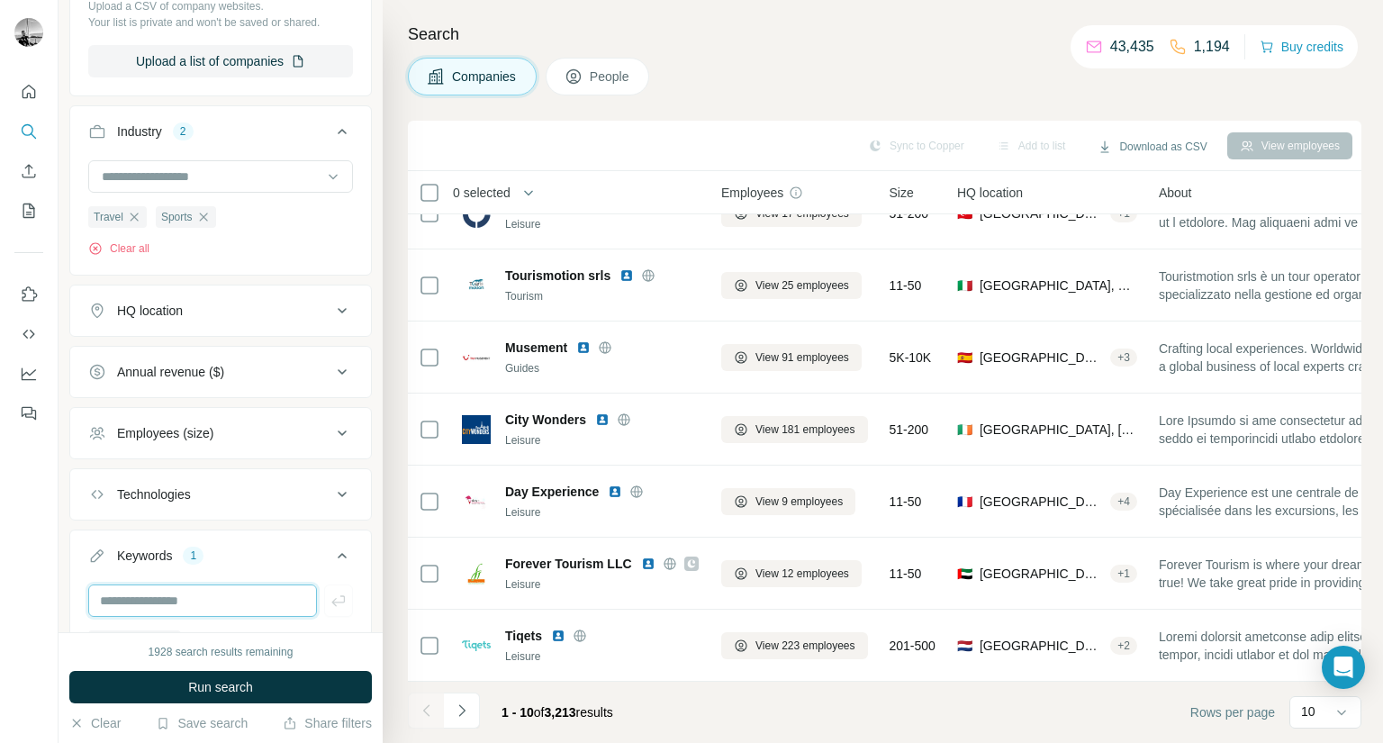
click at [174, 599] on input "text" at bounding box center [202, 600] width 229 height 32
type input "******"
click at [202, 679] on span "Run search" at bounding box center [220, 687] width 65 height 18
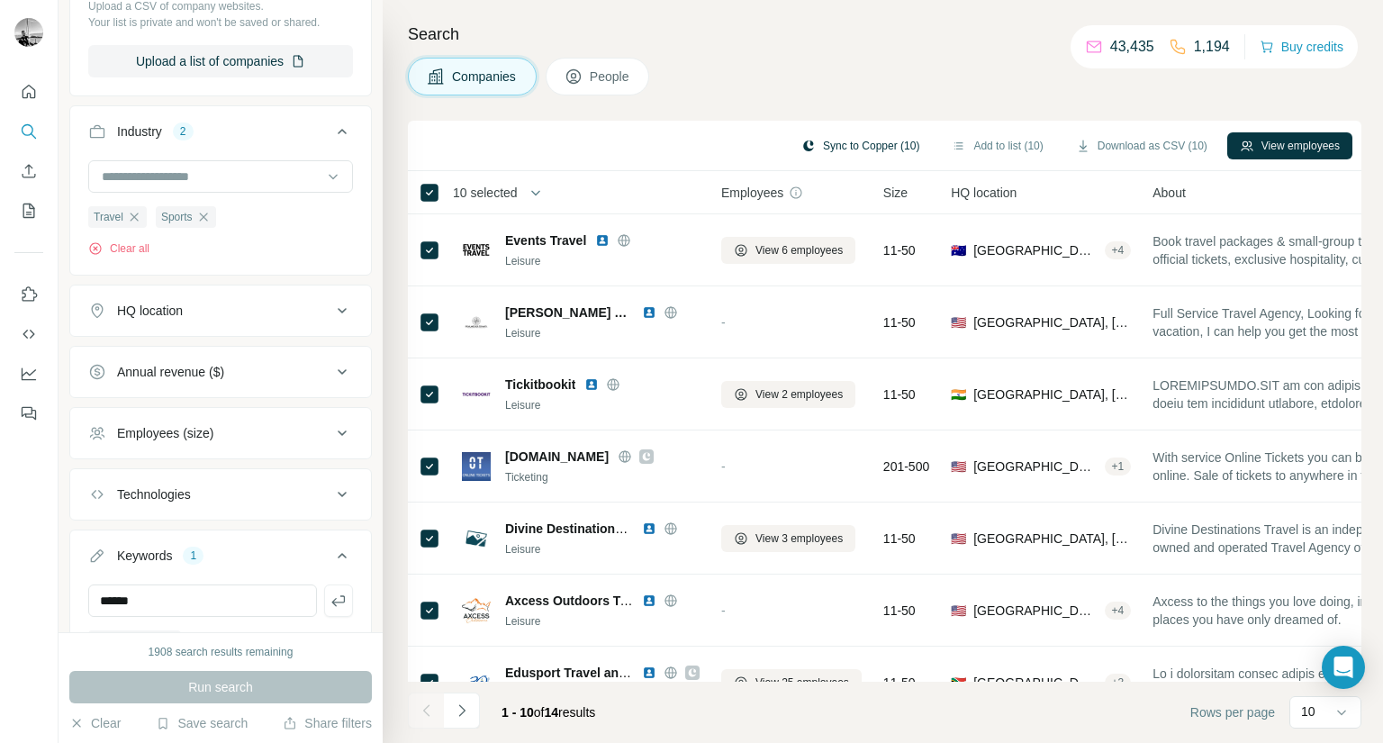
click at [832, 141] on button "Sync to Copper (10)" at bounding box center [860, 145] width 143 height 27
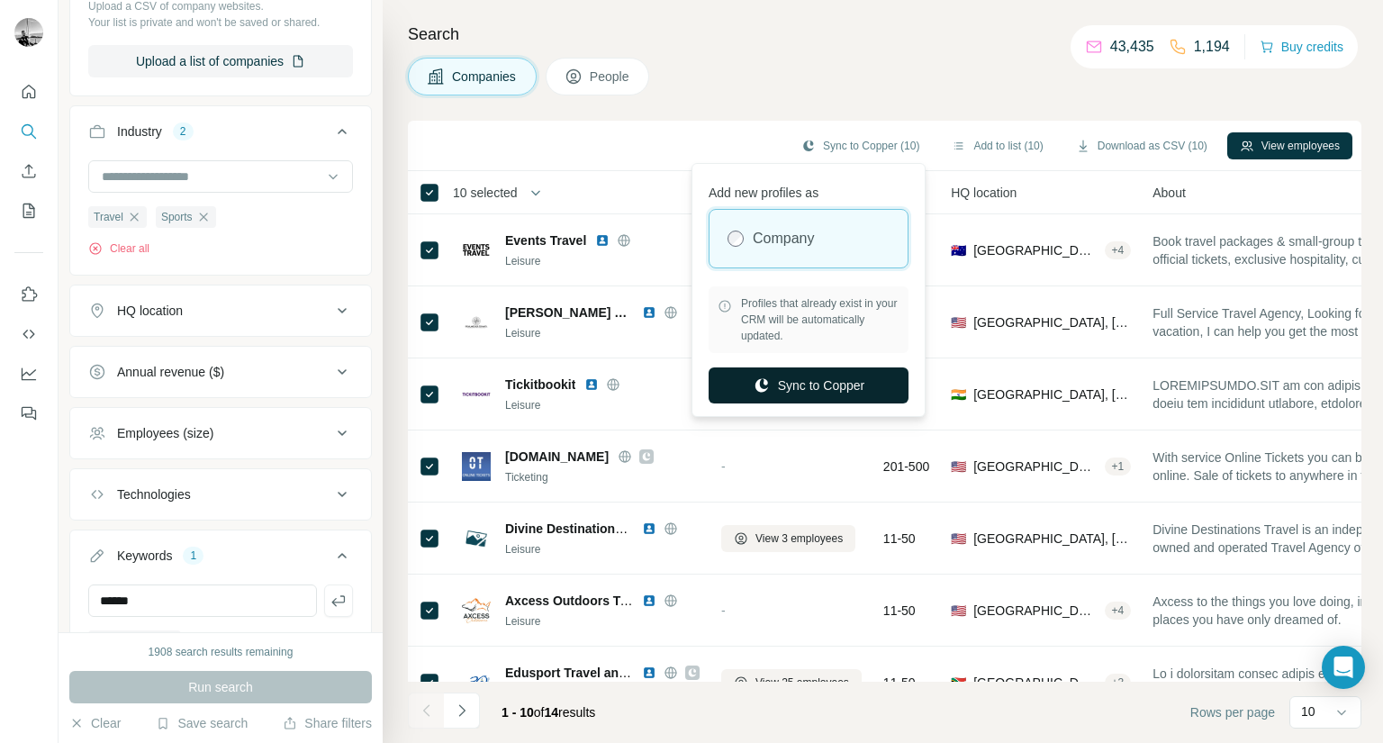
click at [804, 380] on button "Sync to Copper" at bounding box center [808, 385] width 200 height 36
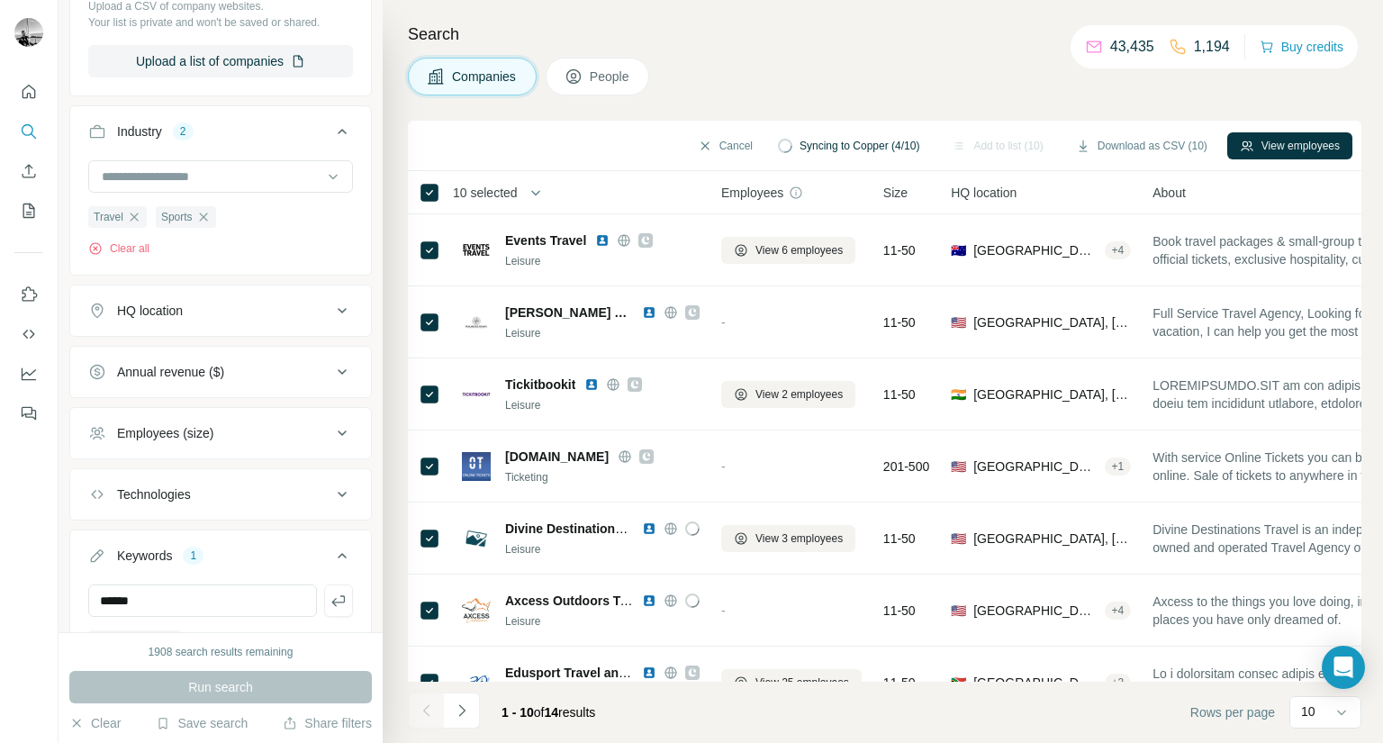
click at [598, 61] on button "People" at bounding box center [597, 77] width 104 height 38
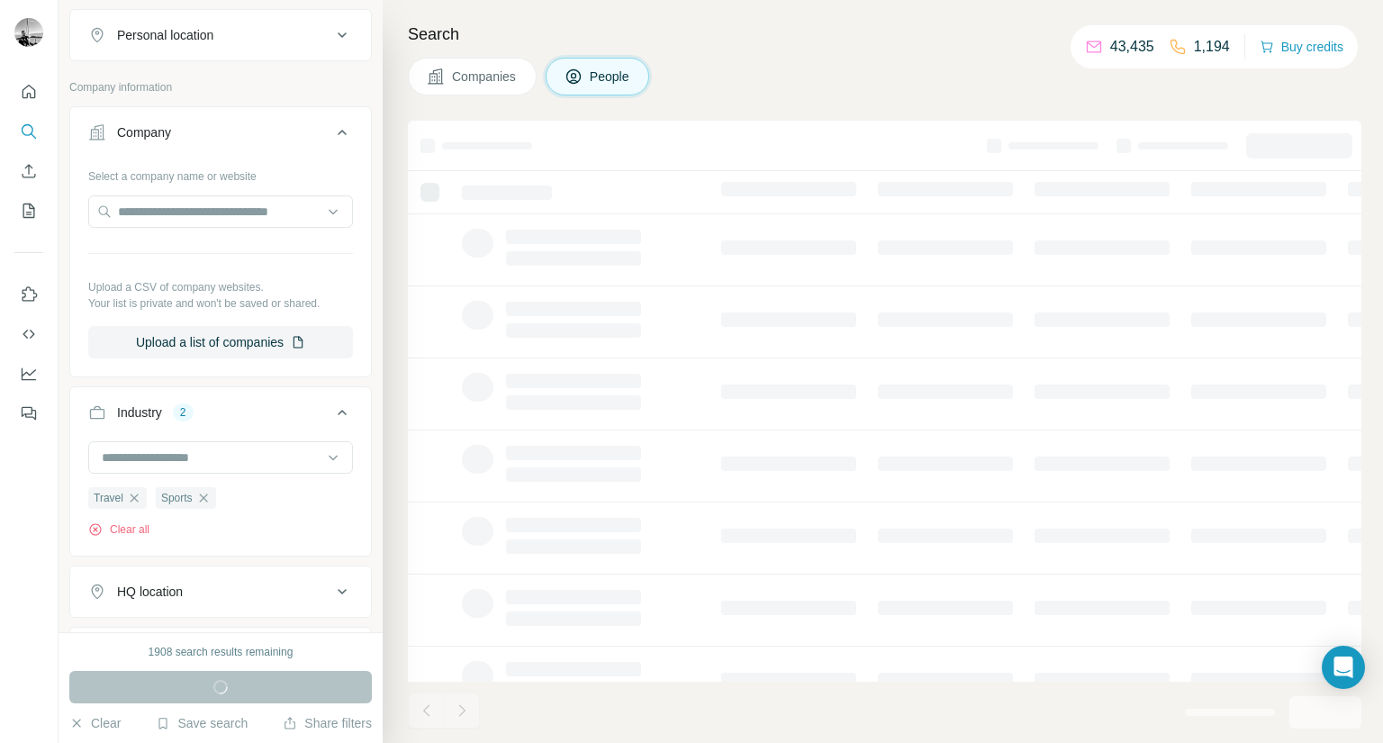
scroll to position [810, 0]
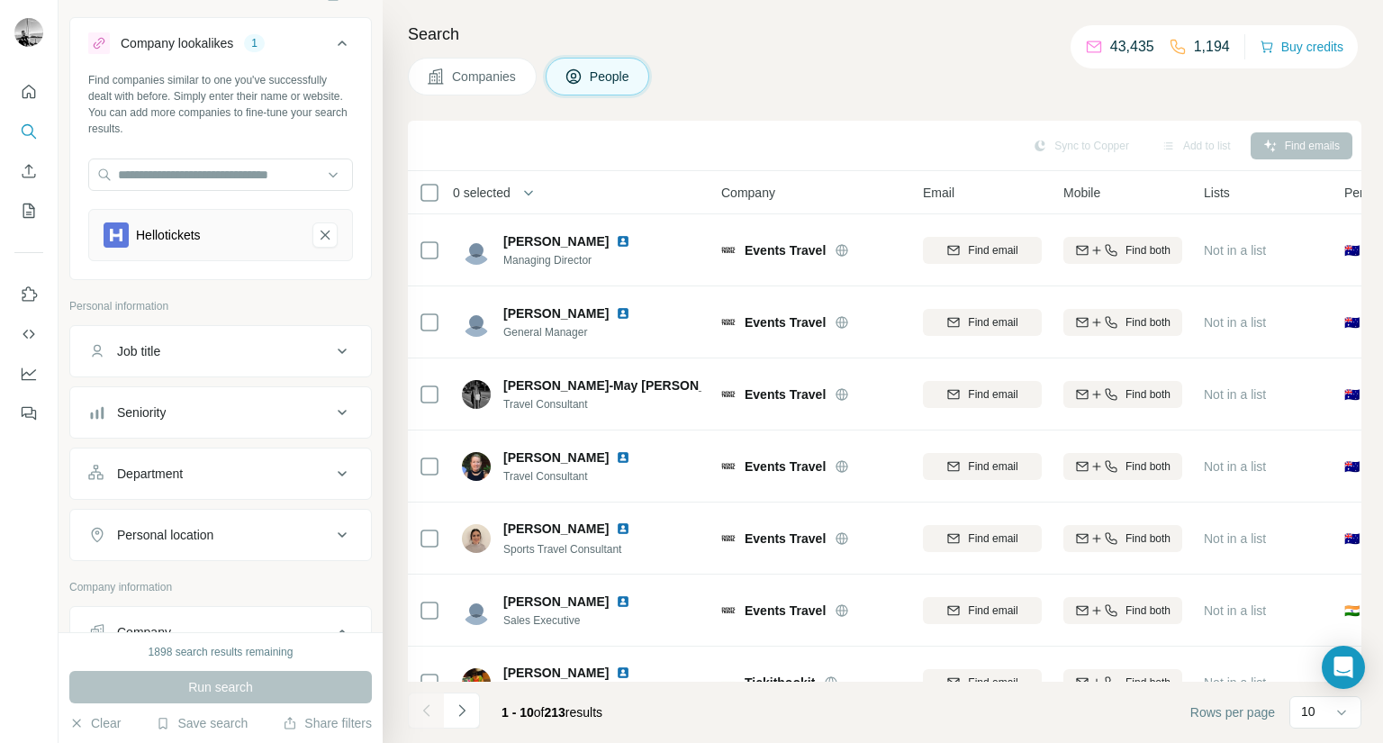
scroll to position [29, 0]
click at [281, 350] on div "Job title" at bounding box center [209, 352] width 243 height 18
click at [218, 394] on input "text" at bounding box center [202, 397] width 229 height 32
click at [257, 397] on input "********" at bounding box center [202, 397] width 229 height 32
type input "*"
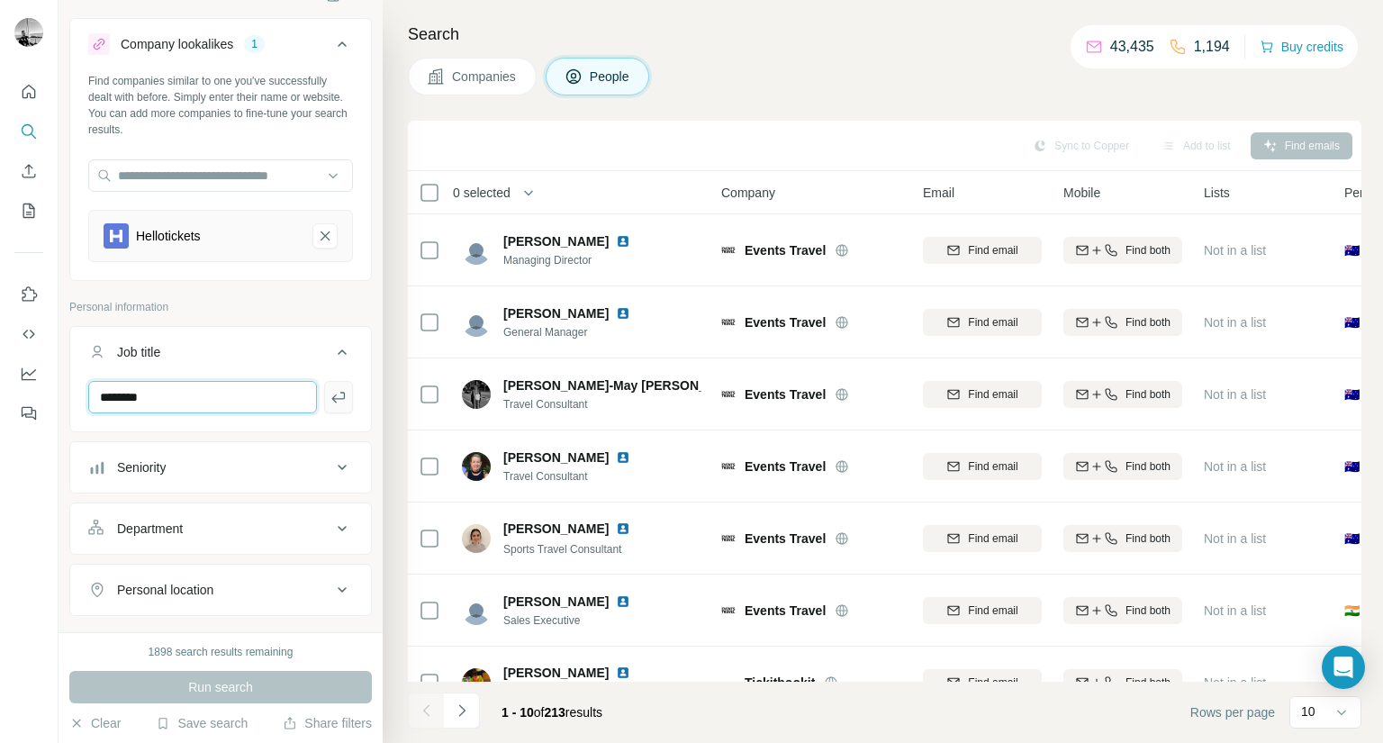
type input "********"
click at [329, 401] on icon "button" at bounding box center [338, 397] width 18 height 18
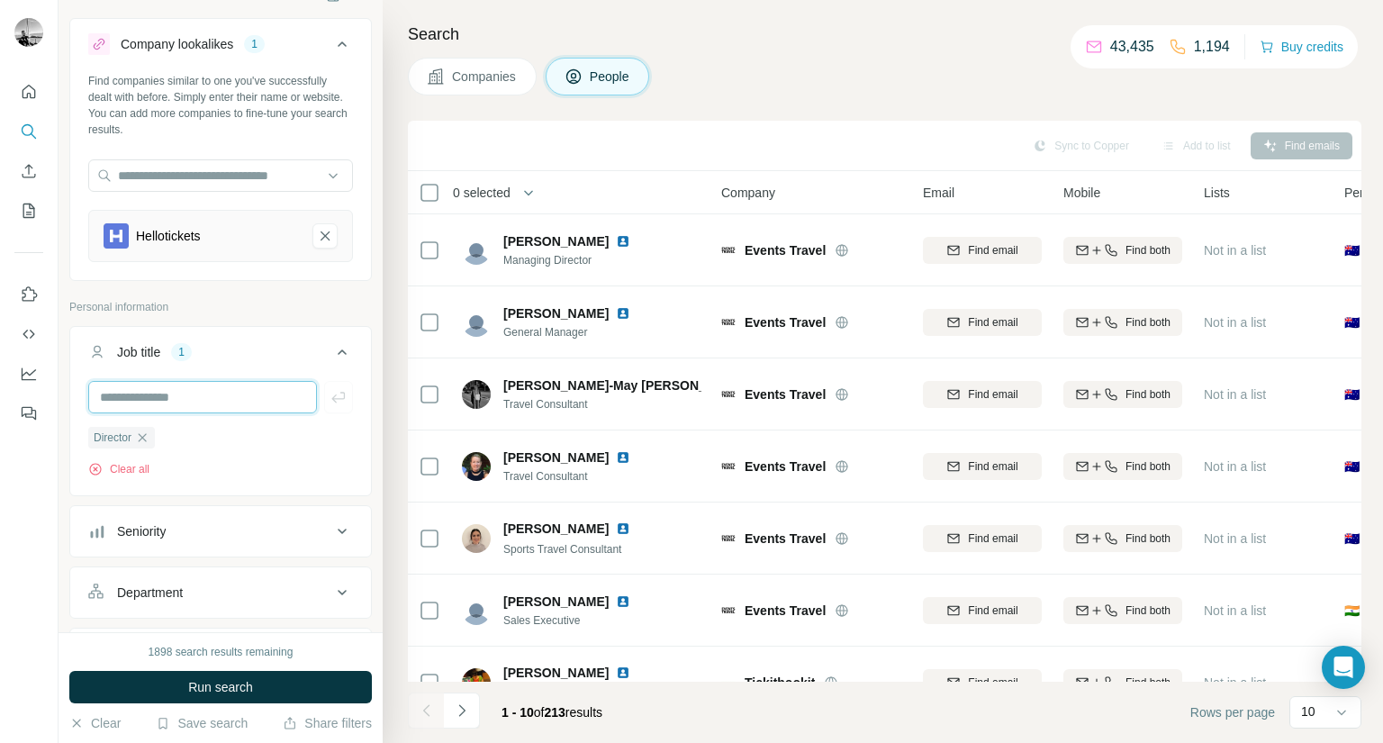
click at [159, 395] on input "text" at bounding box center [202, 397] width 229 height 32
type input "*"
click at [221, 692] on span "Run search" at bounding box center [220, 687] width 65 height 18
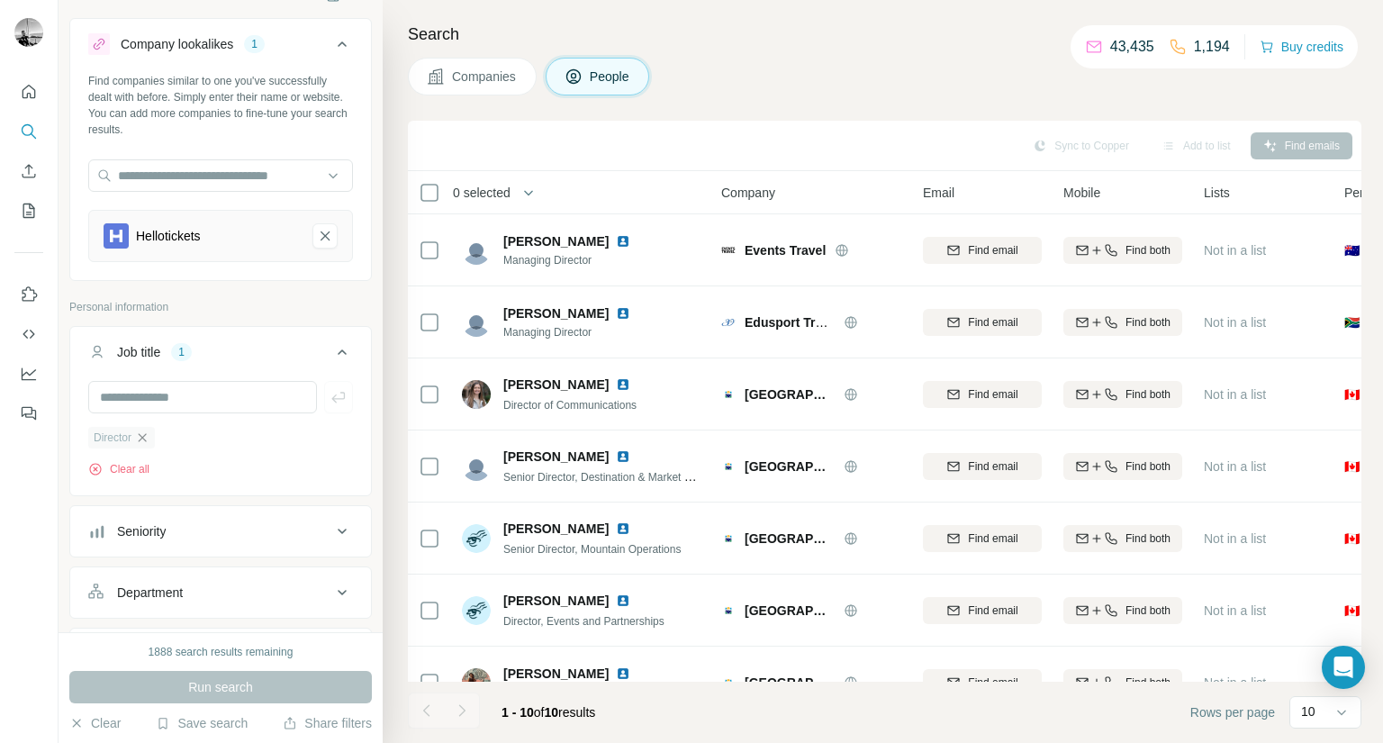
click at [149, 444] on icon "button" at bounding box center [142, 437] width 14 height 14
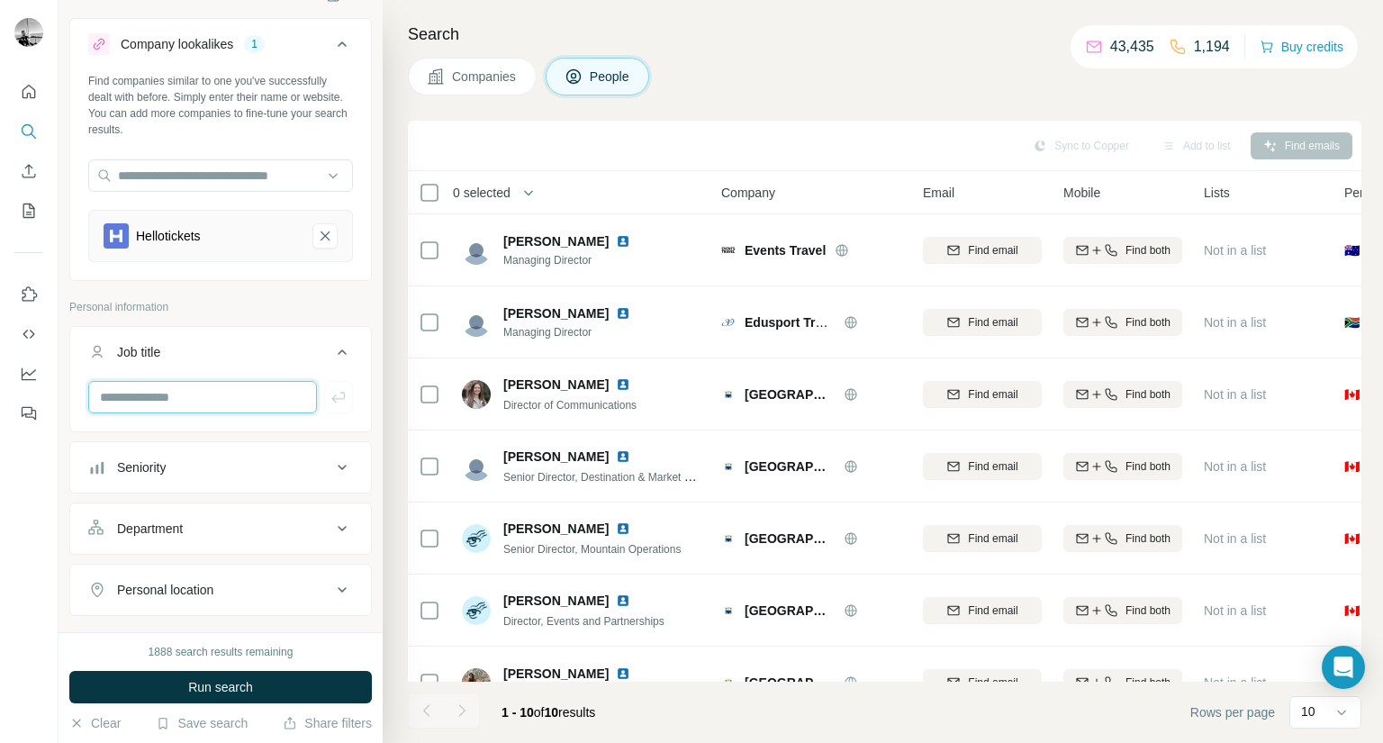
click at [156, 397] on input "text" at bounding box center [202, 397] width 229 height 32
type input "**********"
click at [214, 677] on button "Run search" at bounding box center [220, 687] width 302 height 32
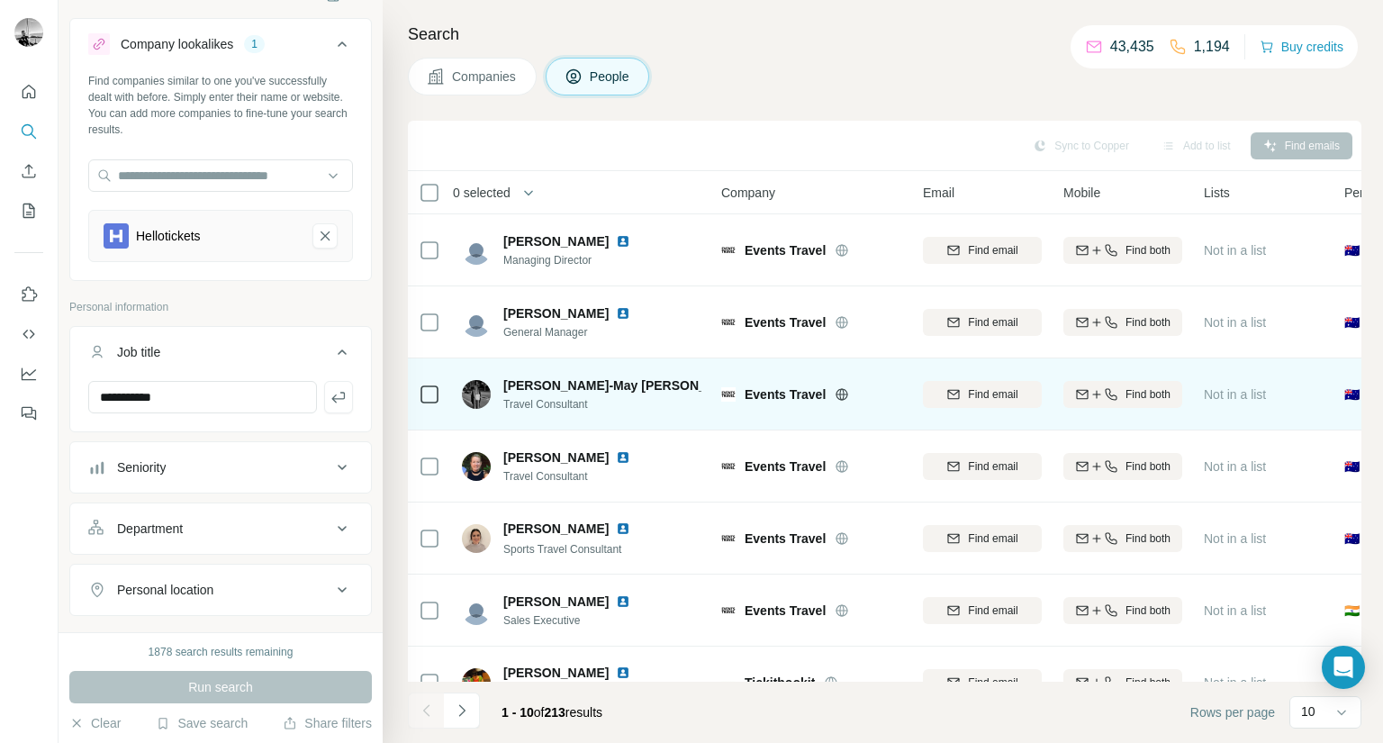
scroll to position [262, 0]
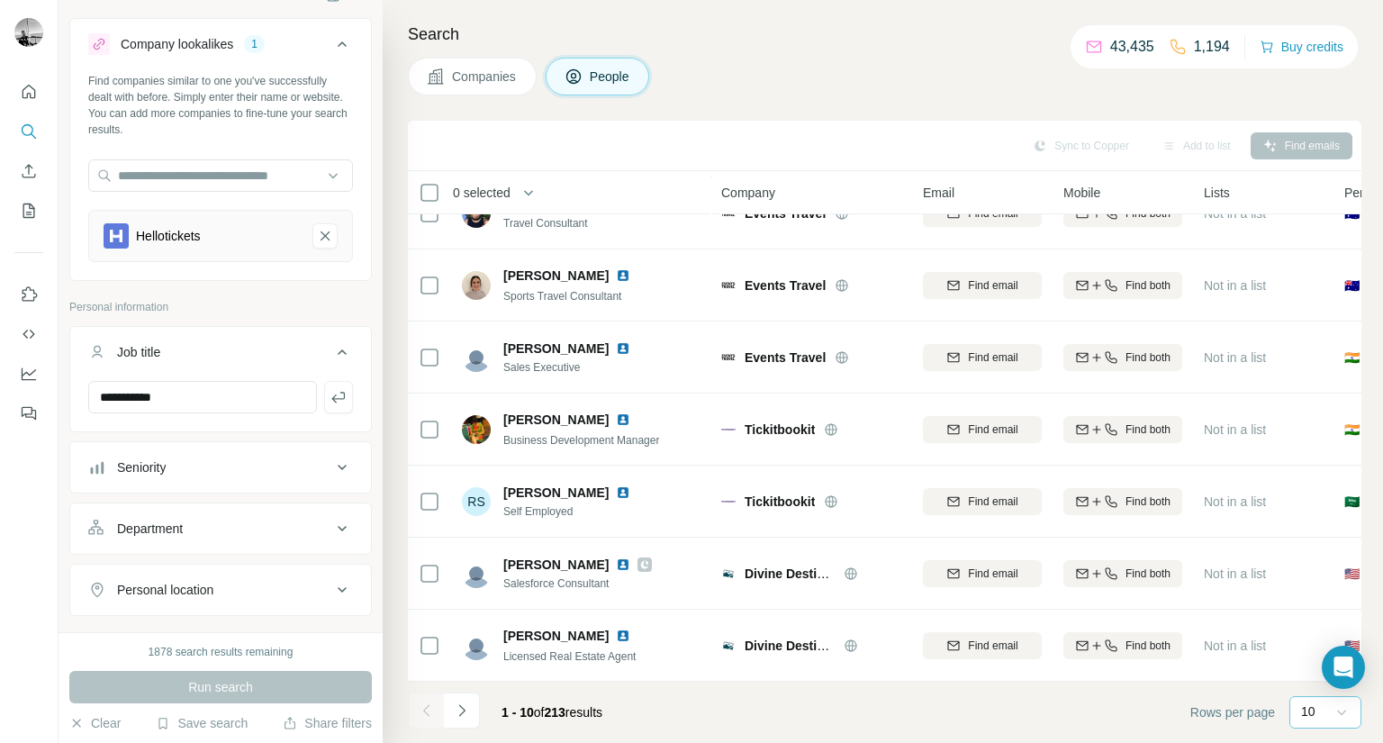
click at [1344, 707] on icon at bounding box center [1341, 712] width 18 height 18
click at [1309, 669] on p "10" at bounding box center [1311, 672] width 14 height 18
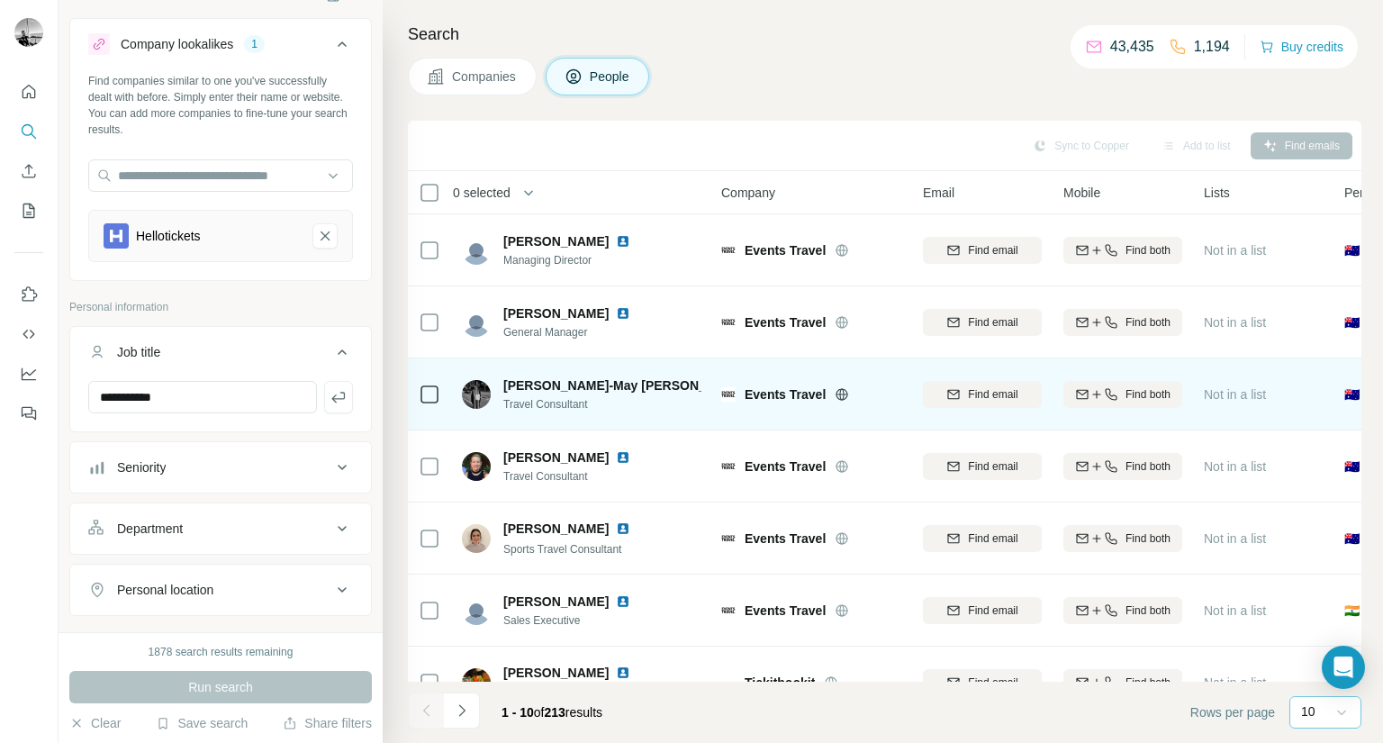
scroll to position [262, 0]
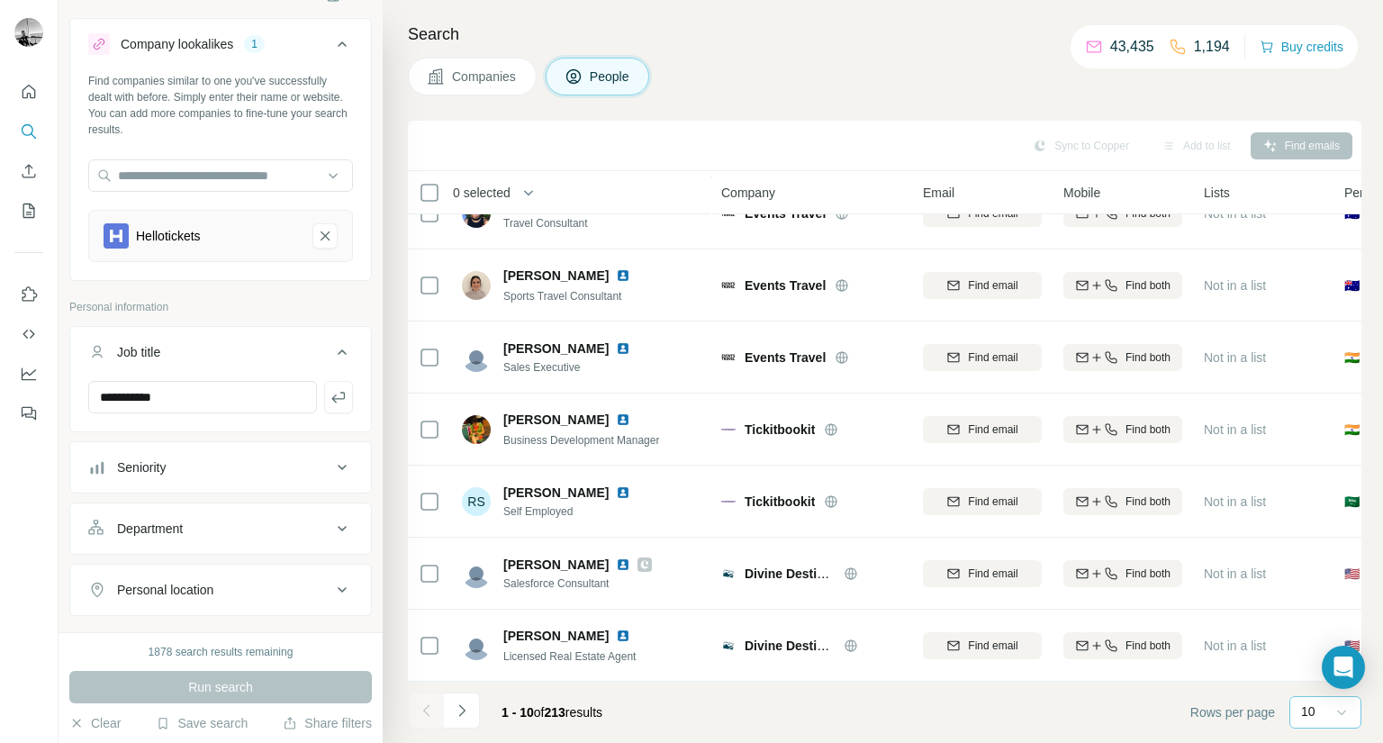
click at [465, 76] on span "Companies" at bounding box center [485, 77] width 66 height 18
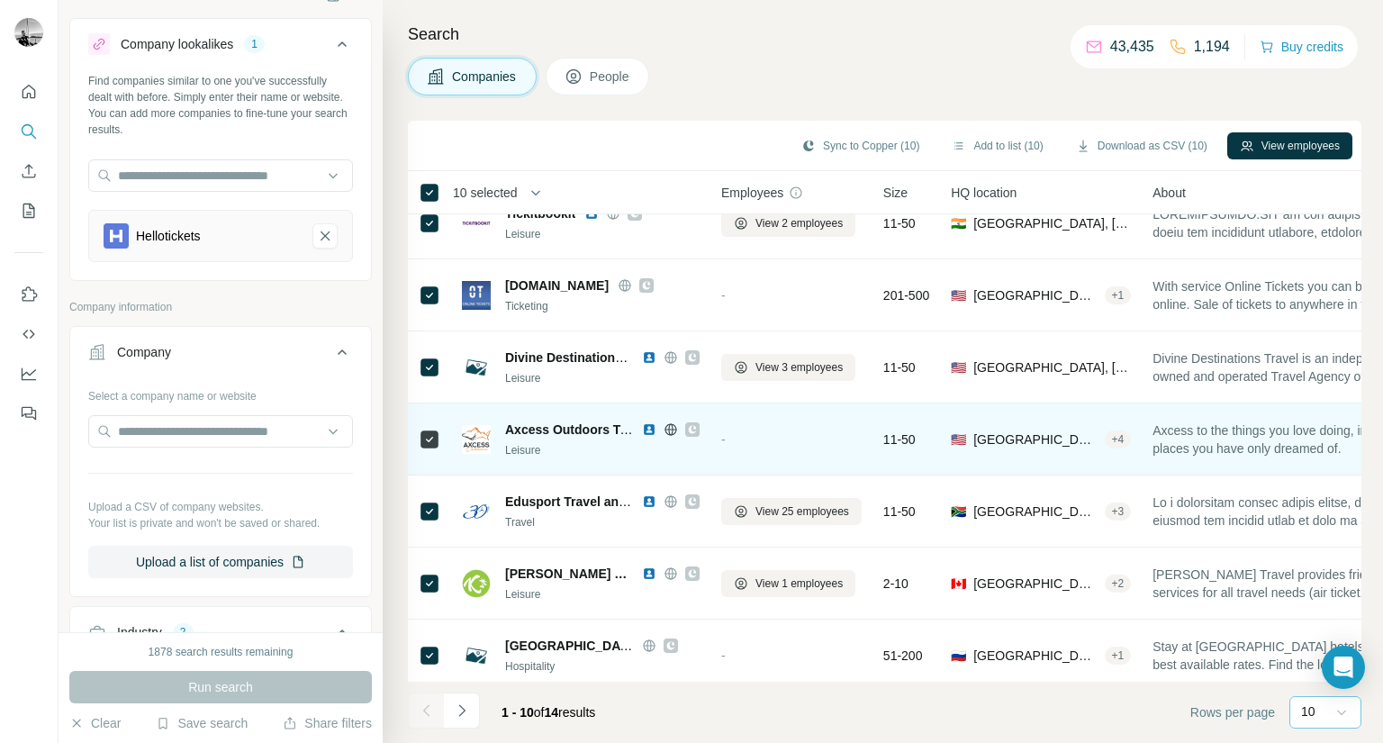
scroll to position [262, 0]
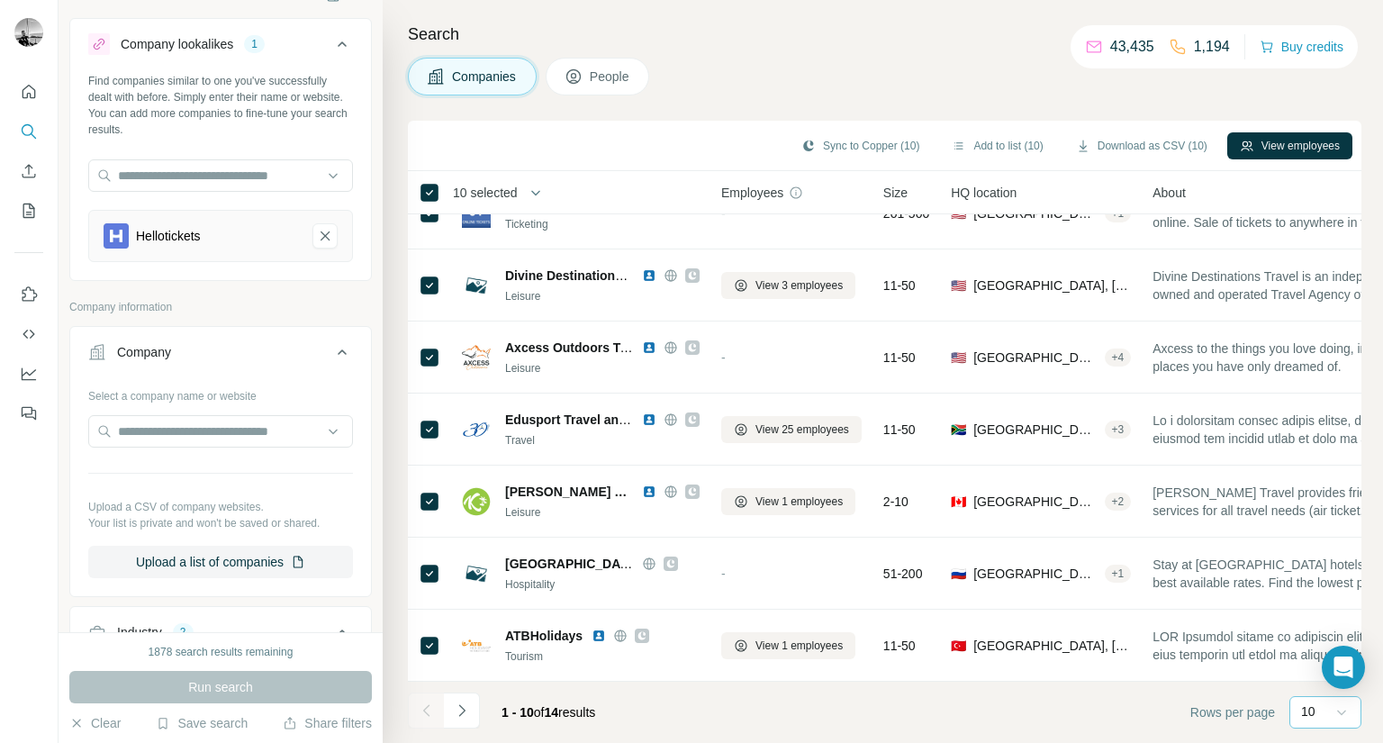
click at [1329, 708] on div "10" at bounding box center [1323, 711] width 45 height 18
click at [1313, 676] on p "10" at bounding box center [1311, 672] width 14 height 18
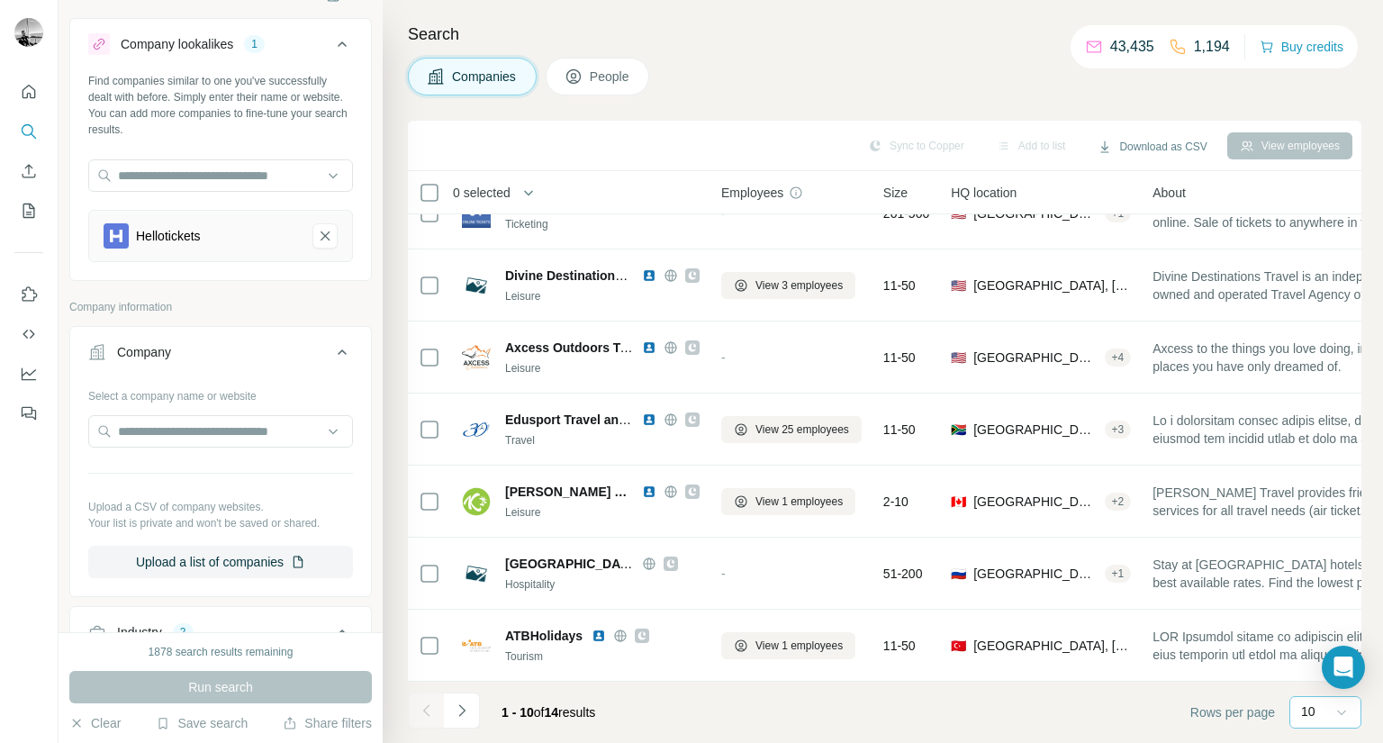
click at [1308, 701] on div "10" at bounding box center [1323, 712] width 45 height 31
click at [1305, 577] on p "60" at bounding box center [1311, 574] width 14 height 18
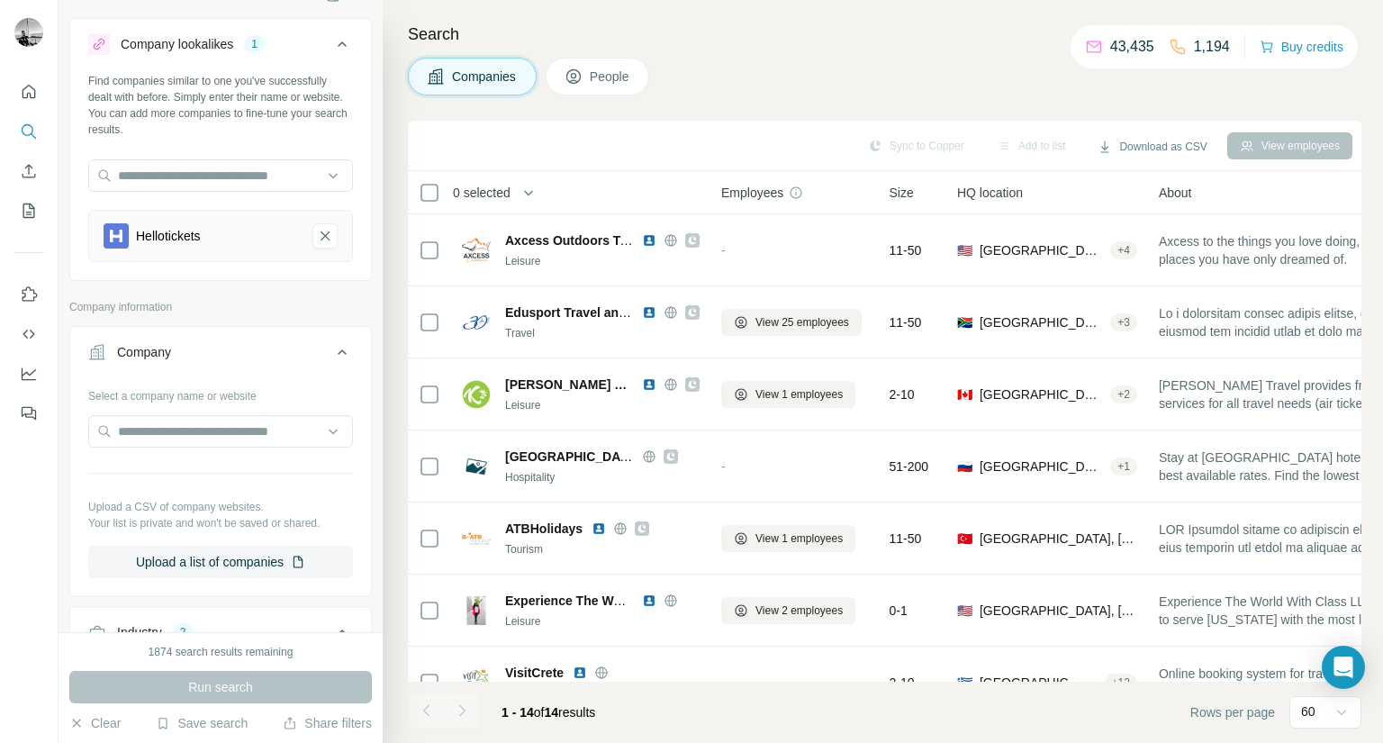
scroll to position [550, 0]
